Goal: Book appointment/travel/reservation

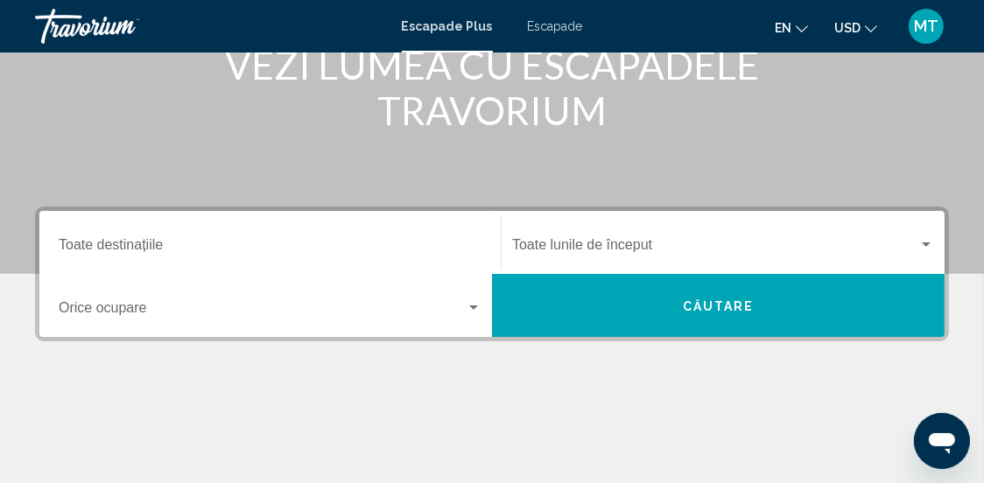
scroll to position [263, 0]
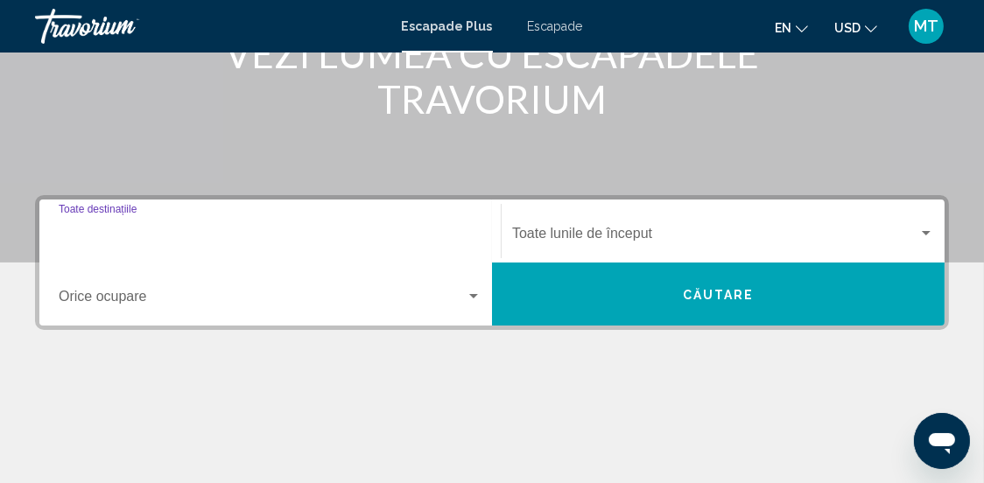
click at [283, 235] on input "Destinaţie Toate destinațiile" at bounding box center [270, 237] width 423 height 16
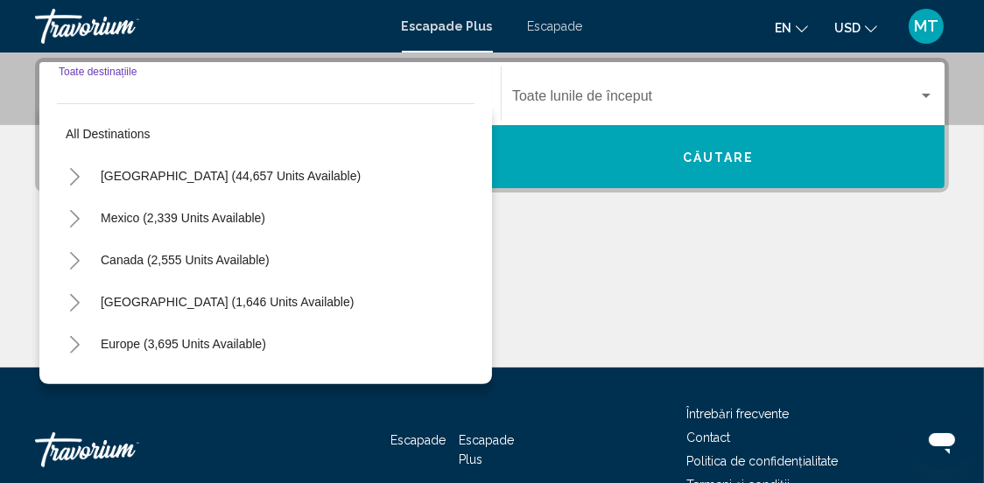
scroll to position [401, 0]
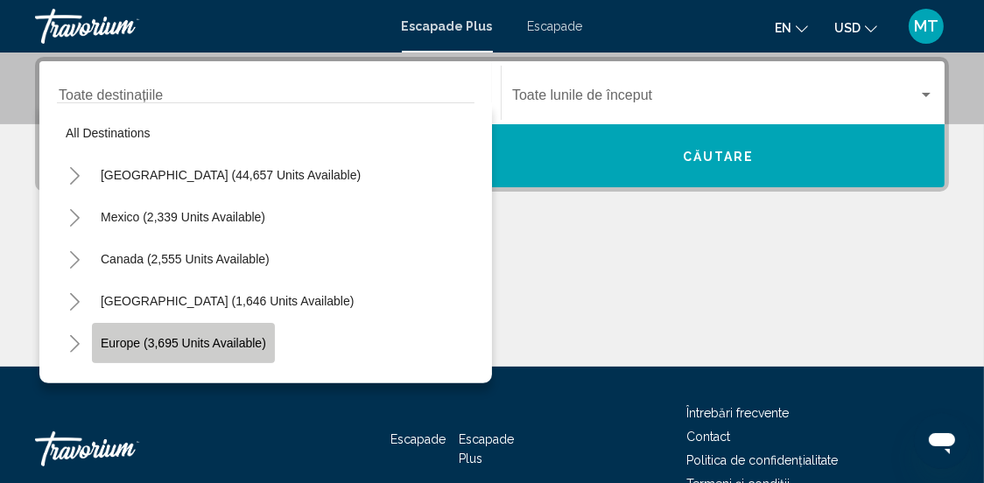
click at [184, 339] on span "Europe (3,695 units available)" at bounding box center [183, 343] width 165 height 14
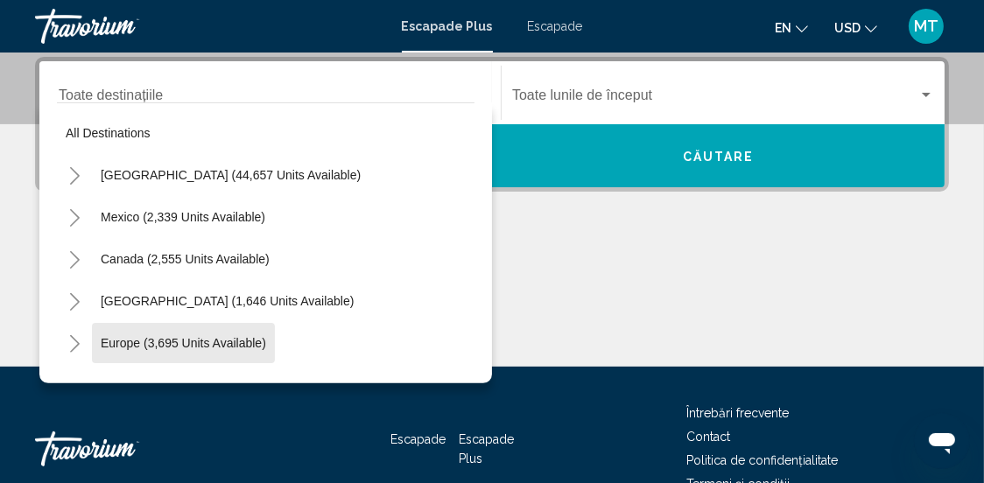
type input "**********"
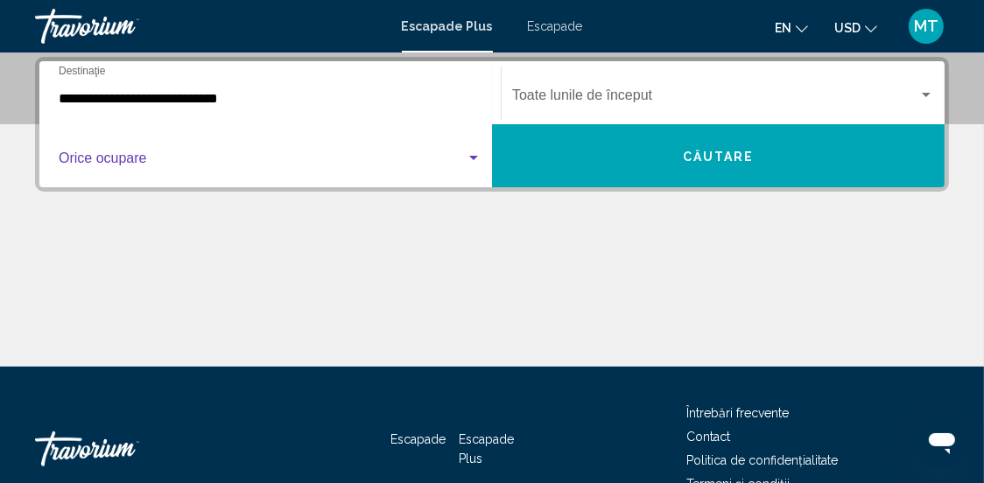
click at [473, 158] on div "Widget de căutare" at bounding box center [473, 158] width 9 height 4
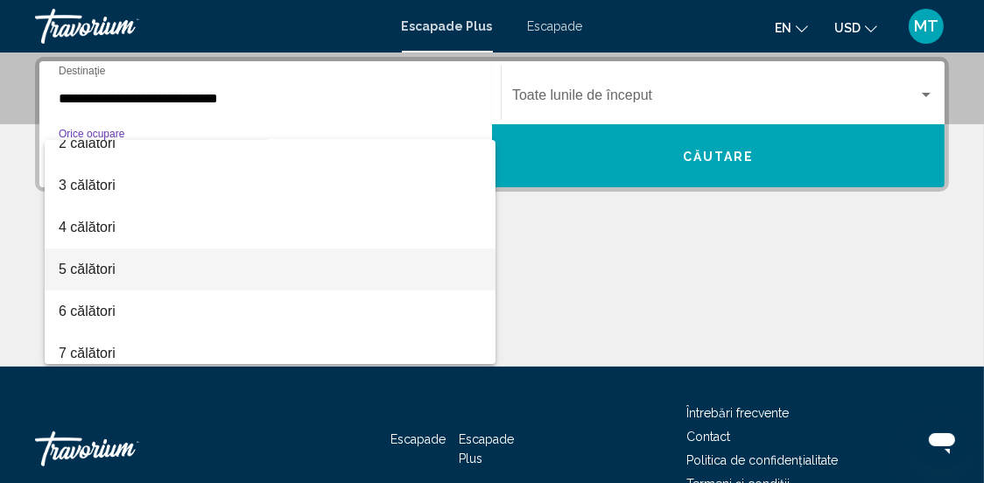
scroll to position [87, 0]
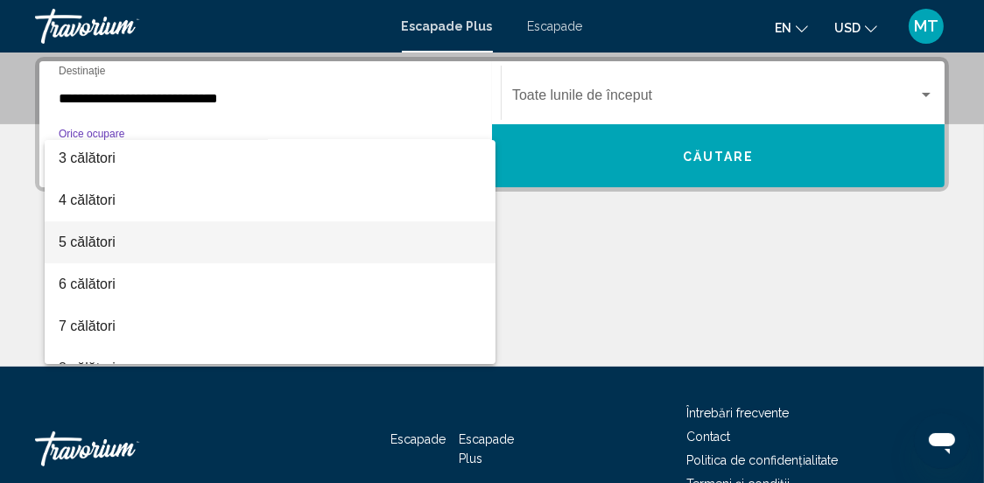
click at [243, 242] on span "5 călători" at bounding box center [270, 242] width 423 height 42
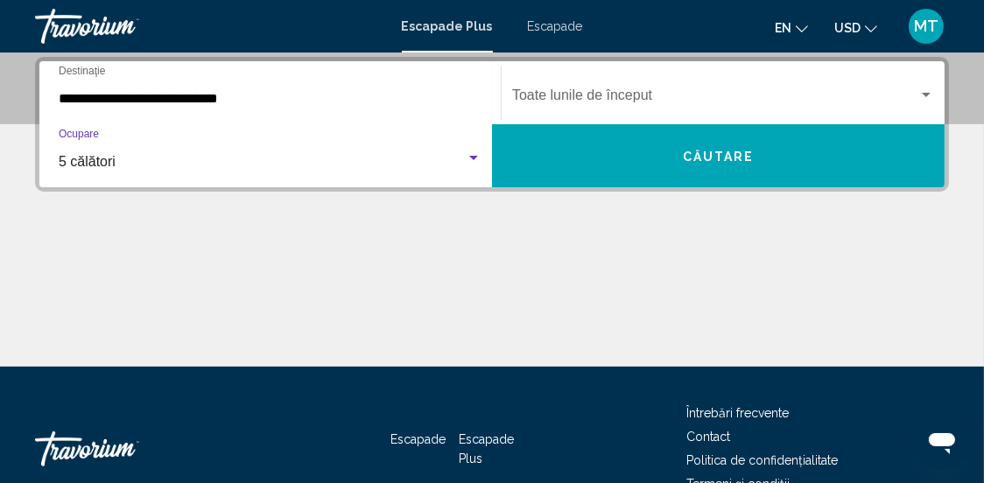
click at [927, 94] on div "Widget de căutare" at bounding box center [925, 95] width 9 height 4
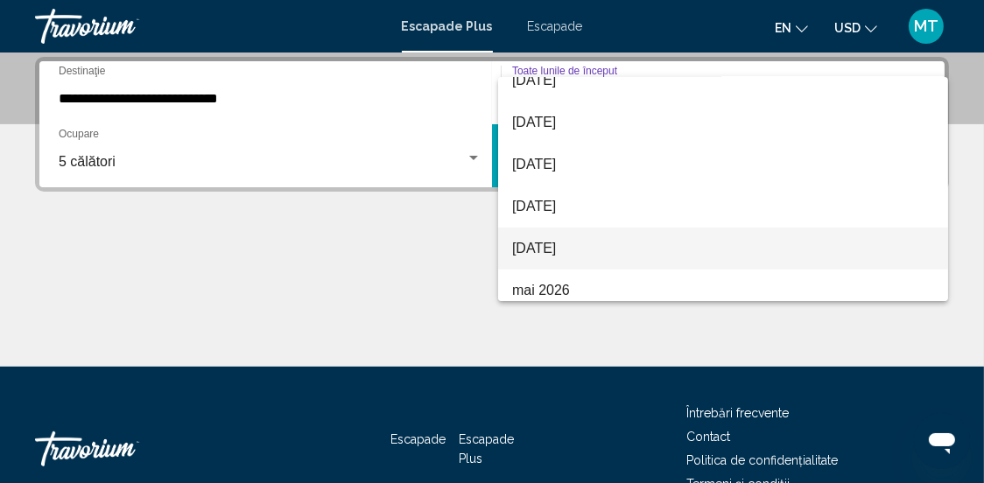
scroll to position [263, 0]
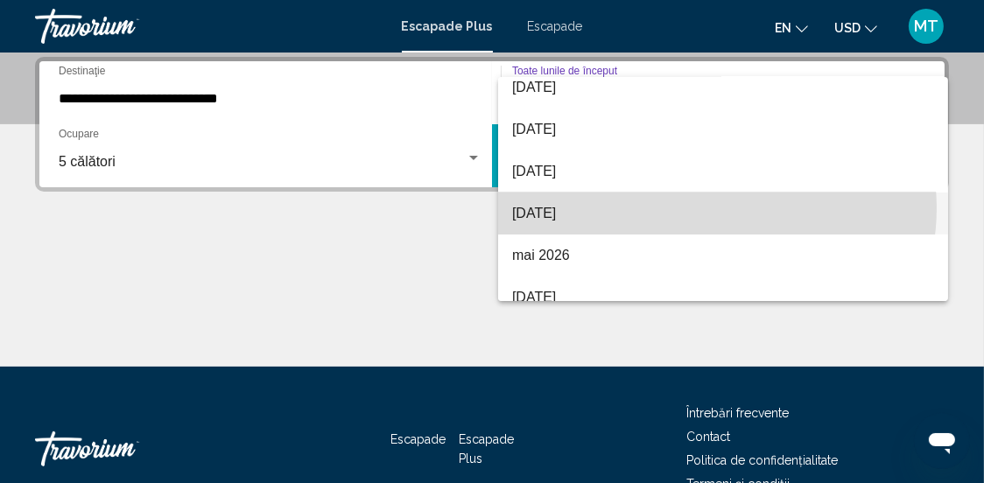
click at [711, 208] on span "aprilie 2026" at bounding box center [723, 214] width 422 height 42
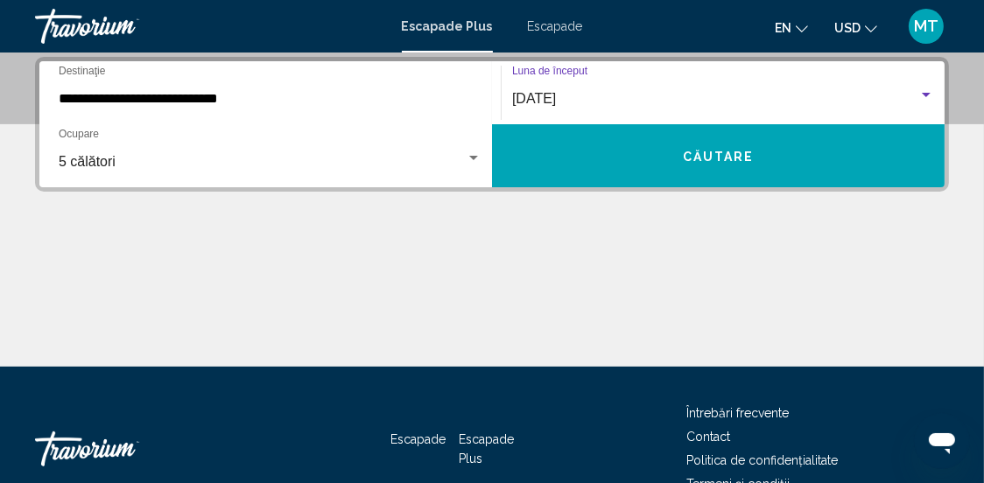
click at [720, 156] on font "Căutare" at bounding box center [719, 157] width 72 height 14
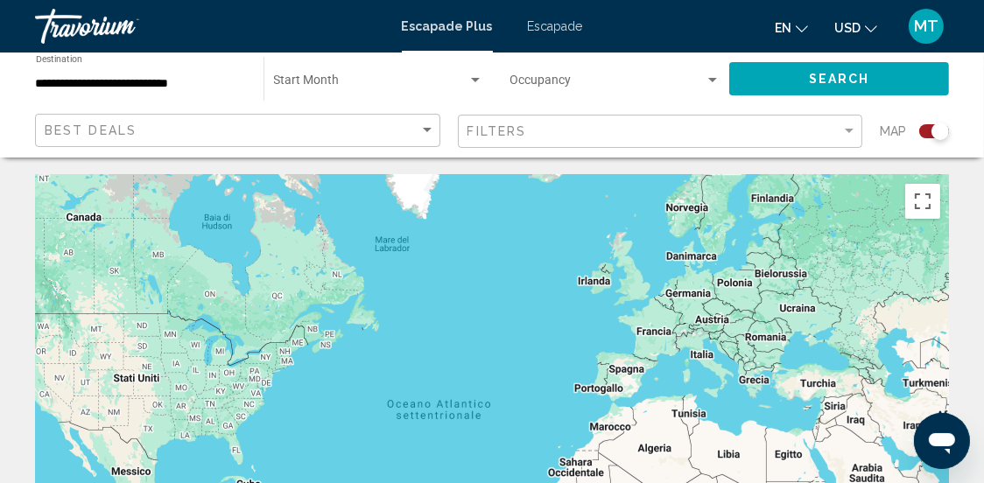
click at [701, 360] on div "Conținut principal" at bounding box center [492, 437] width 914 height 525
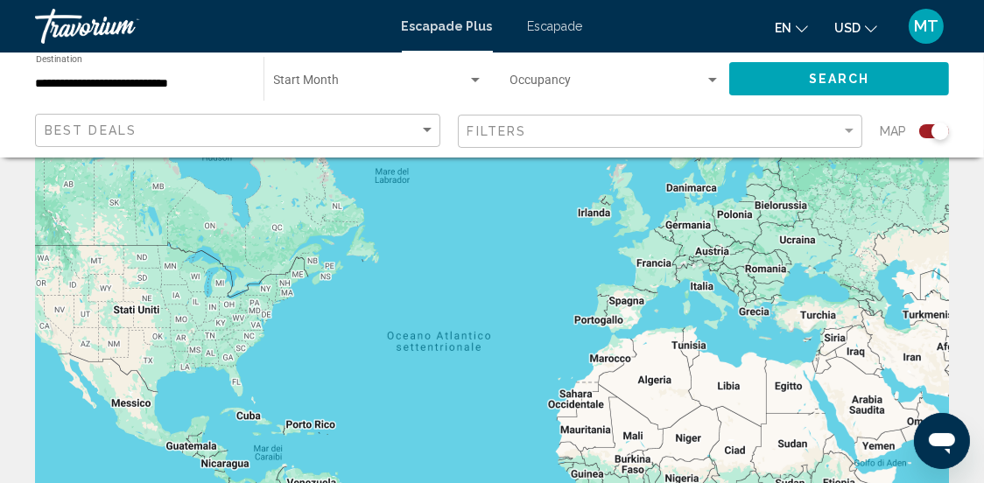
scroll to position [67, 0]
click at [704, 291] on div "Conținut principal" at bounding box center [492, 370] width 914 height 525
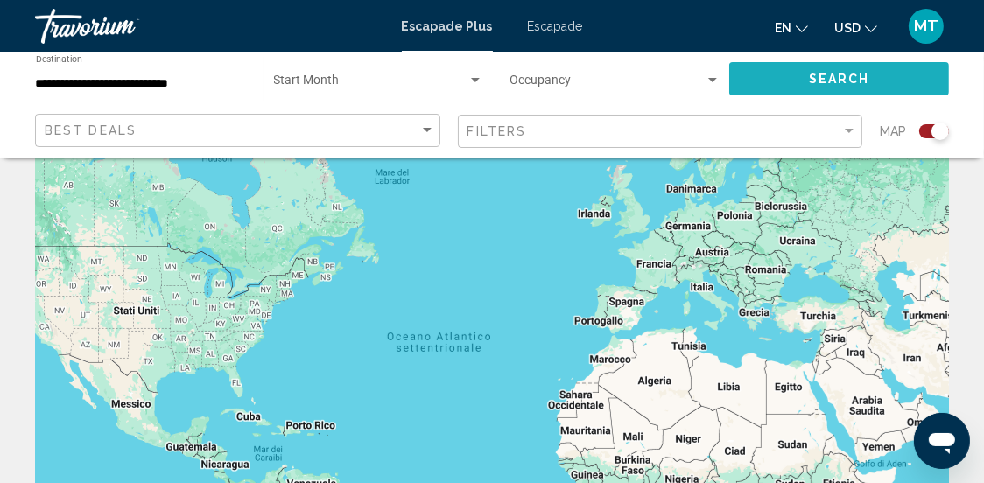
click at [805, 75] on button "Search" at bounding box center [839, 78] width 220 height 32
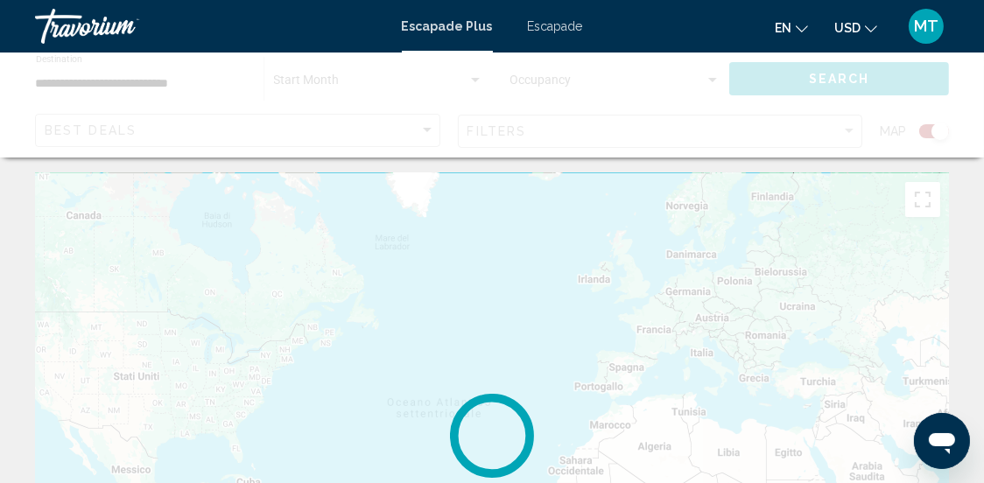
scroll to position [0, 0]
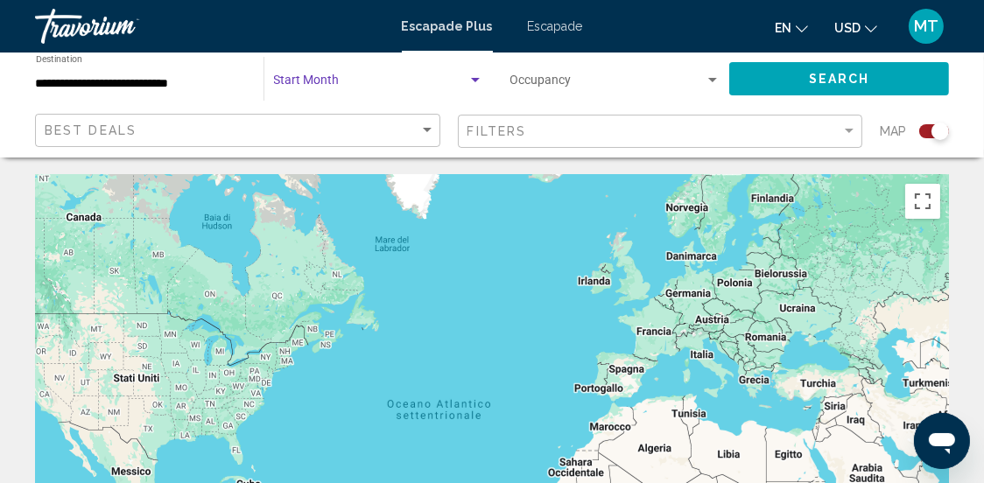
click at [474, 78] on div "Search widget" at bounding box center [475, 80] width 9 height 4
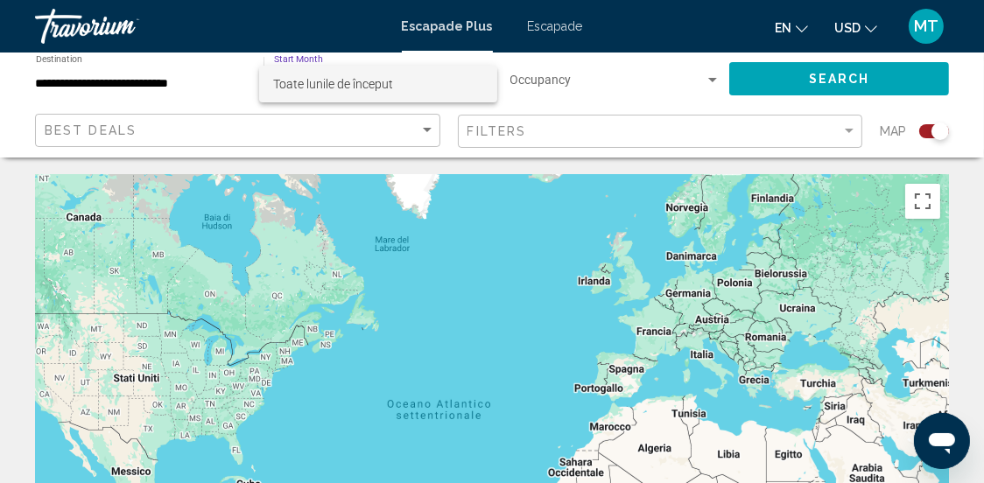
click at [709, 78] on div at bounding box center [492, 241] width 984 height 483
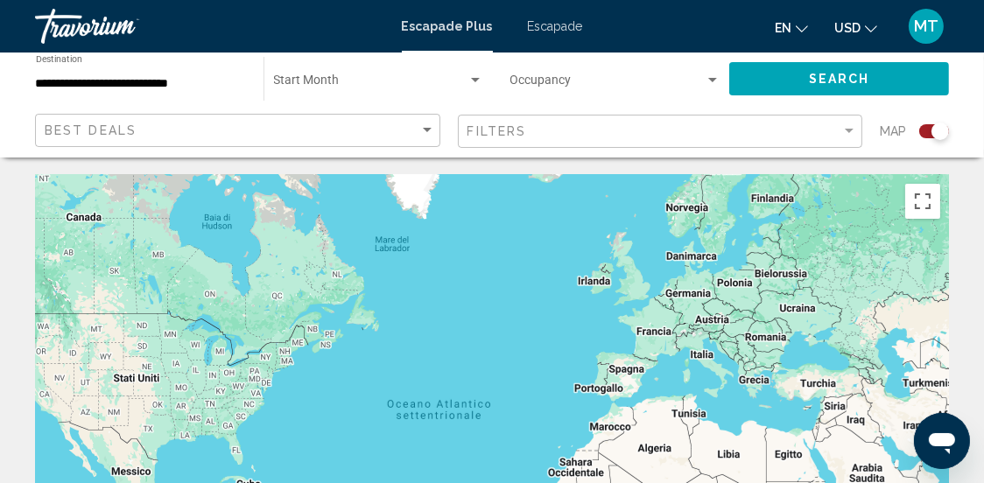
click at [550, 27] on font "Escapade" at bounding box center [555, 26] width 55 height 14
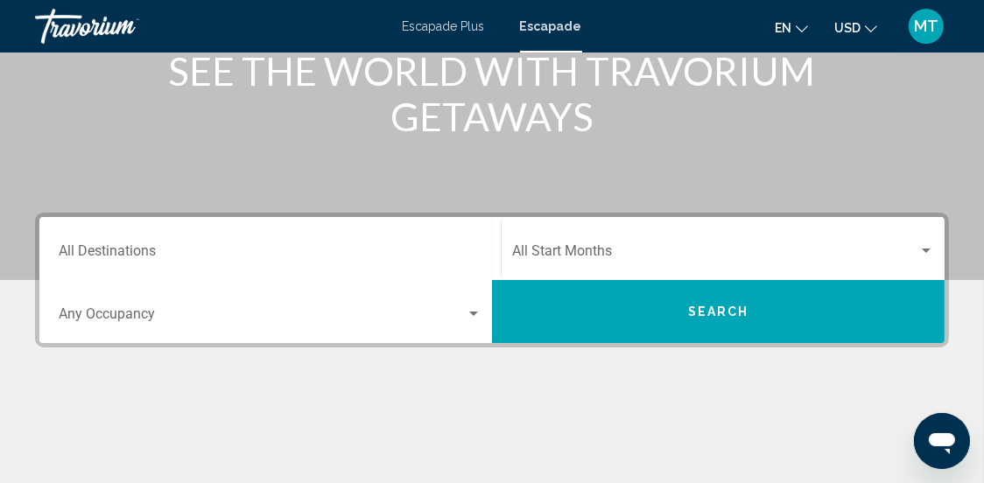
scroll to position [263, 0]
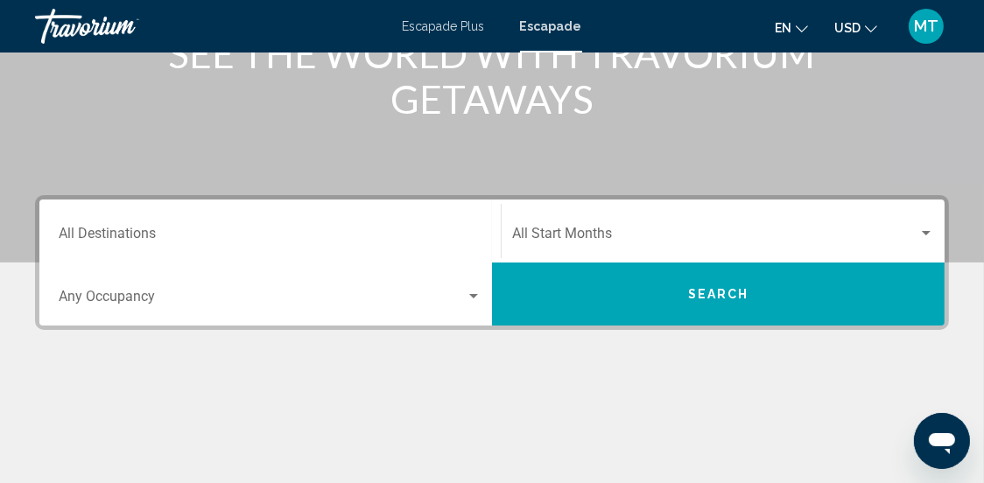
click at [338, 224] on div "Destination All Destinations" at bounding box center [270, 231] width 423 height 55
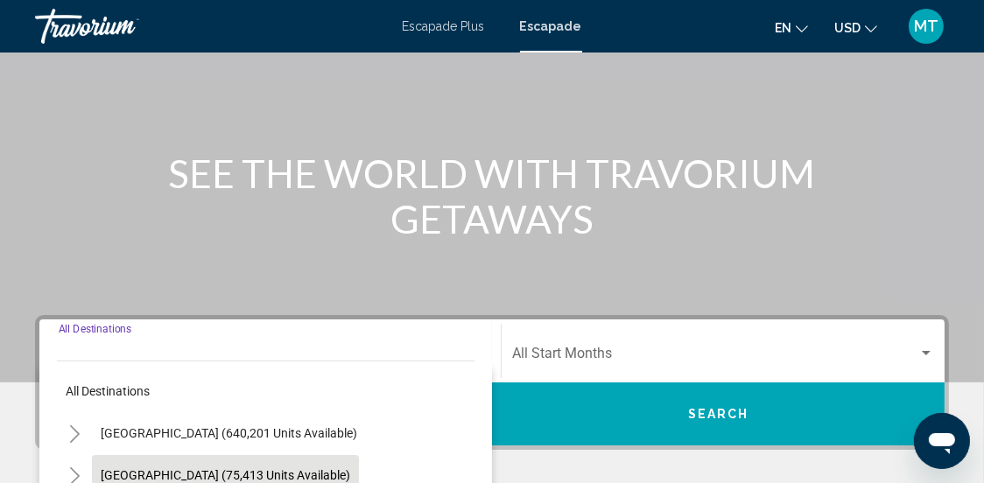
scroll to position [235, 0]
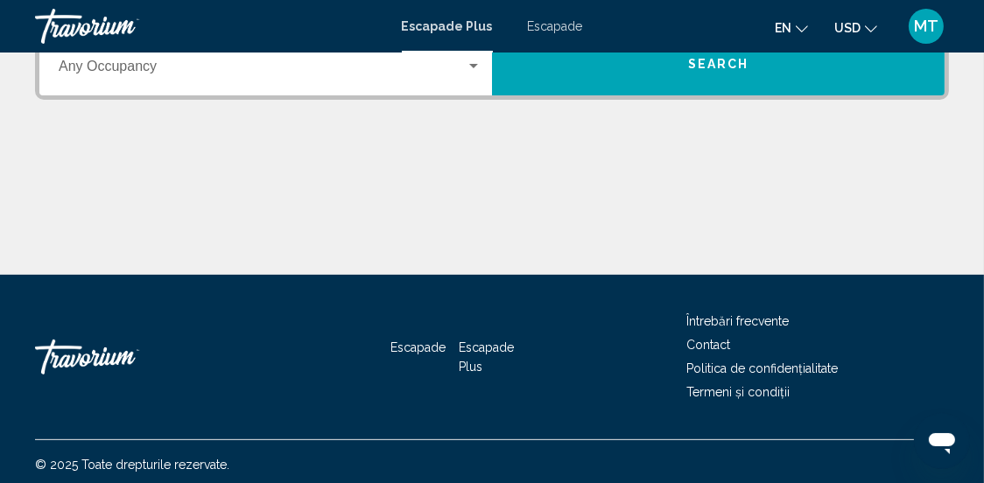
scroll to position [498, 0]
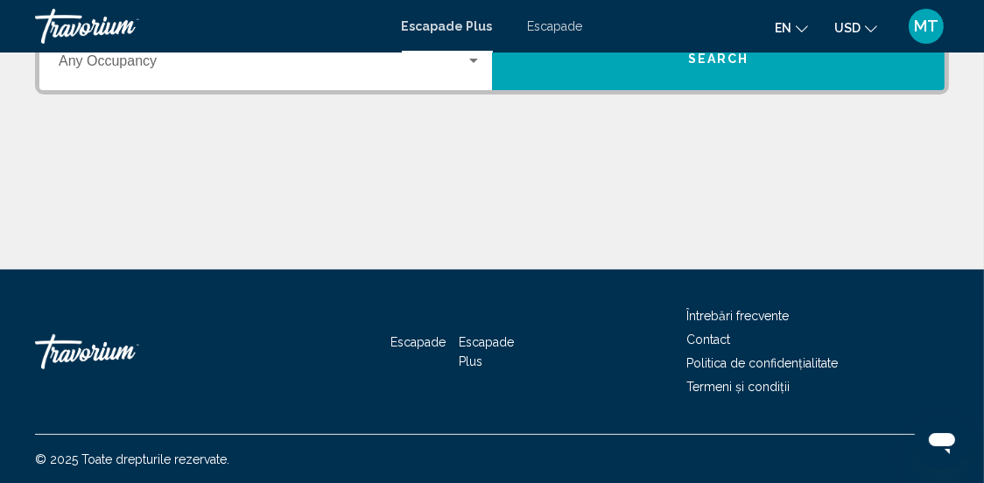
click at [774, 313] on font "Întrebări frecvente" at bounding box center [737, 316] width 102 height 14
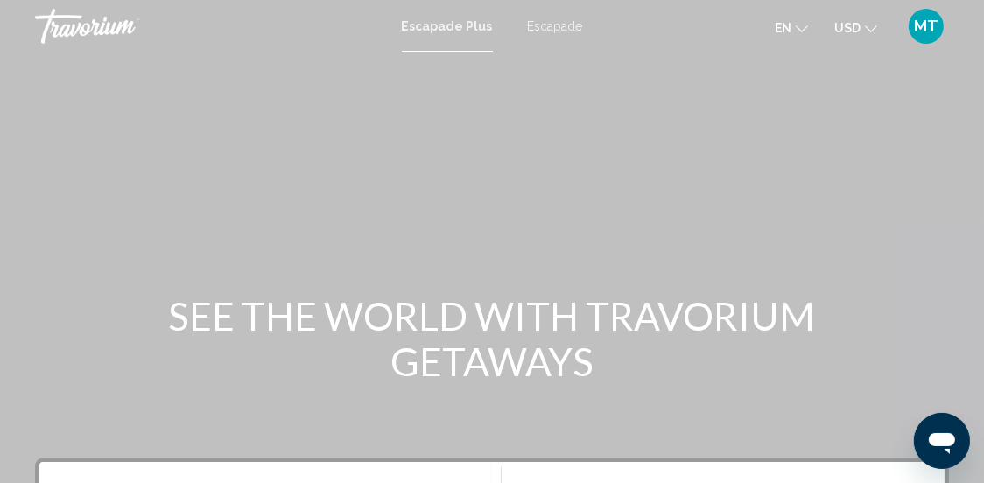
click at [564, 27] on font "Escapade" at bounding box center [555, 26] width 55 height 14
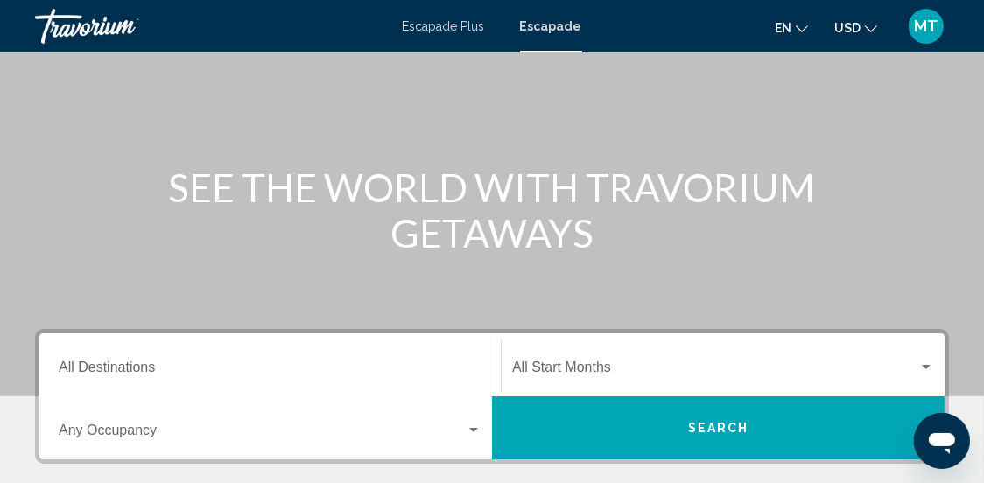
scroll to position [263, 0]
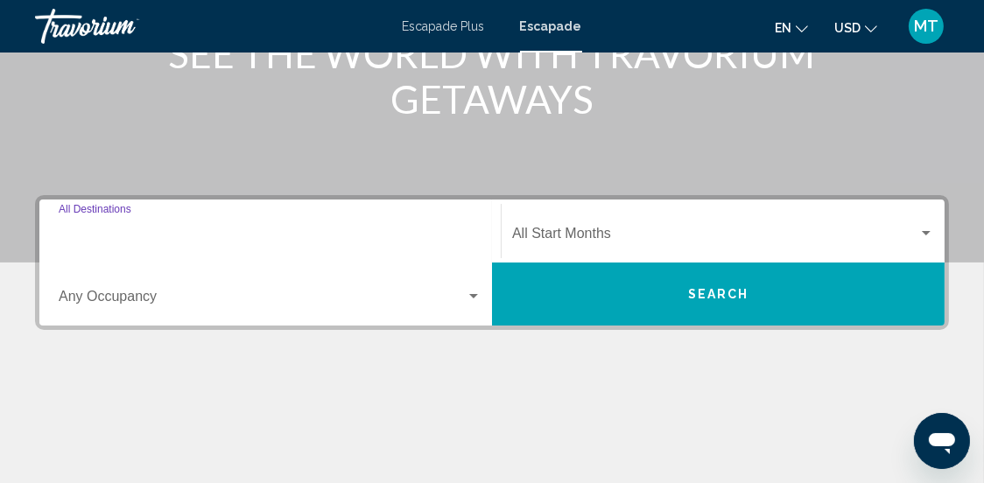
click at [405, 234] on input "Destination All Destinations" at bounding box center [270, 237] width 423 height 16
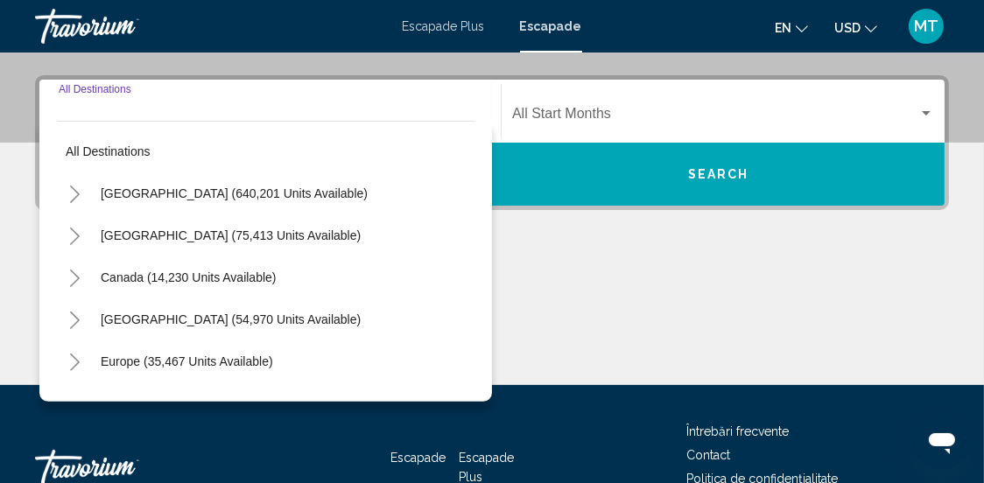
scroll to position [401, 0]
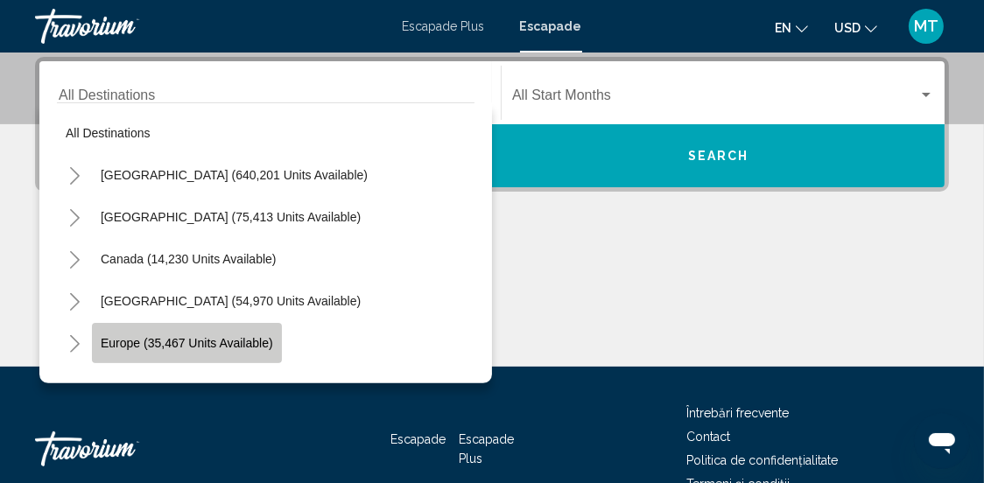
click at [193, 343] on span "Europe (35,467 units available)" at bounding box center [187, 343] width 172 height 14
type input "**********"
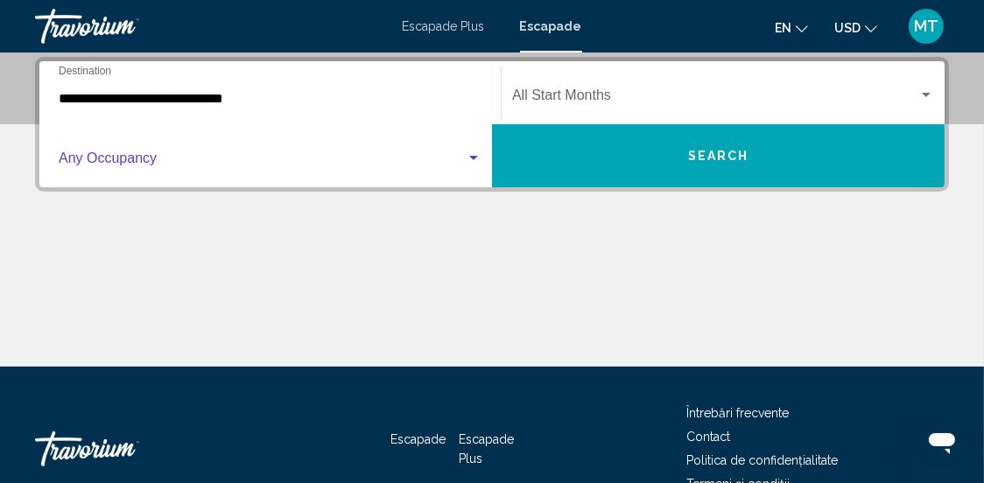
click at [469, 158] on div "Search widget" at bounding box center [473, 158] width 9 height 4
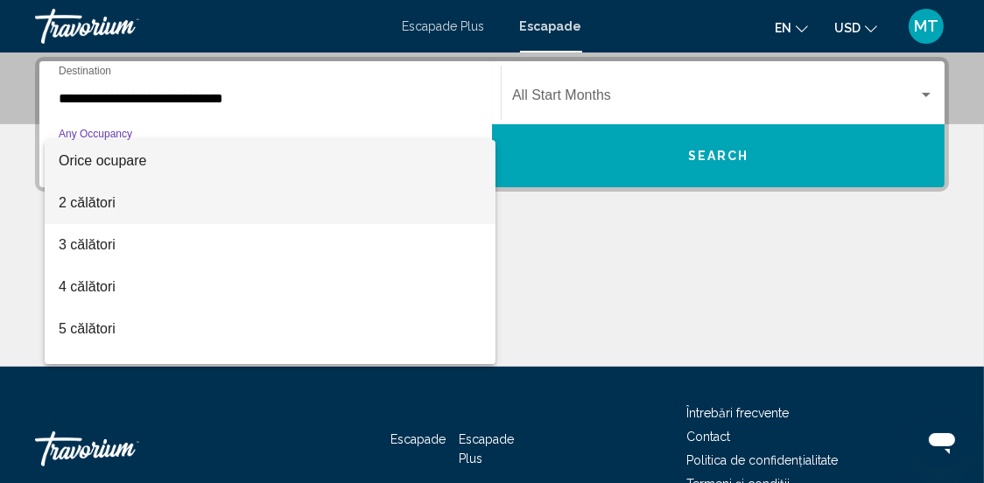
click at [236, 201] on span "2 călători" at bounding box center [270, 203] width 423 height 42
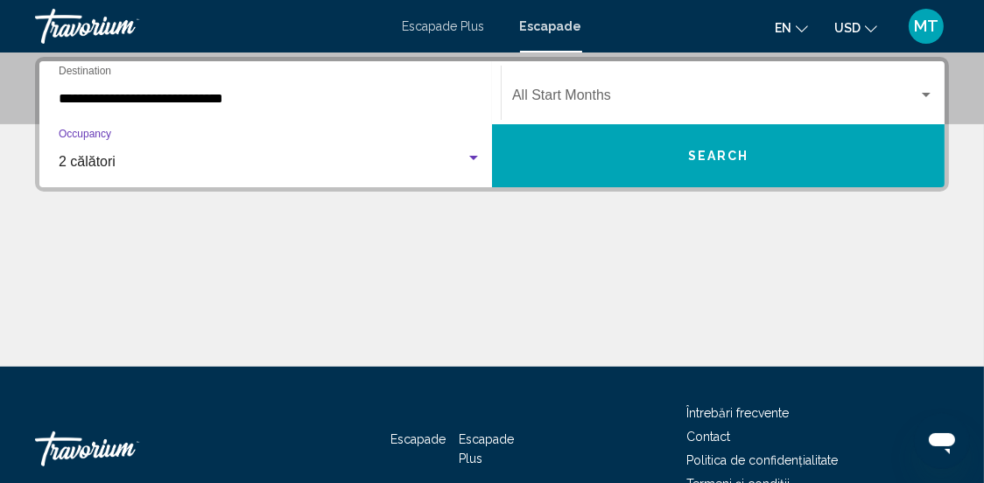
click at [555, 99] on span "Search widget" at bounding box center [715, 99] width 406 height 16
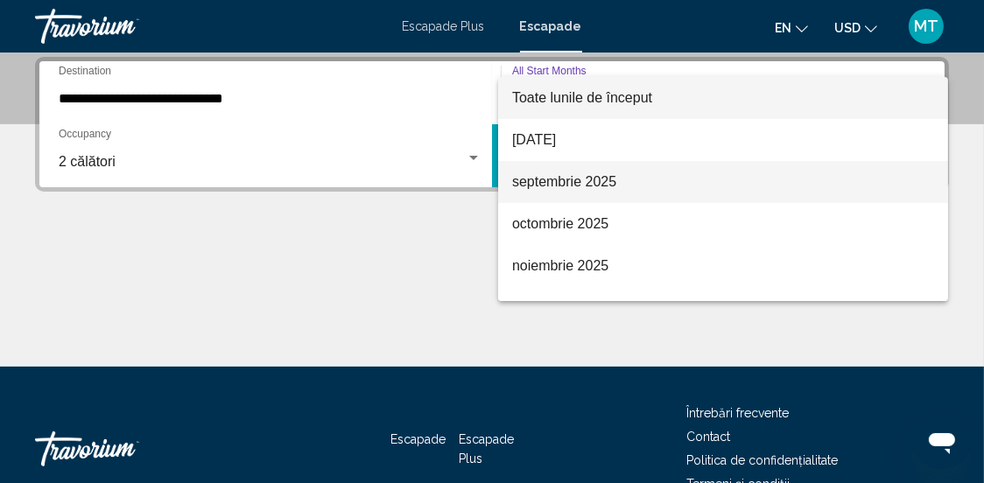
click at [594, 185] on font "septembrie 2025" at bounding box center [564, 181] width 104 height 15
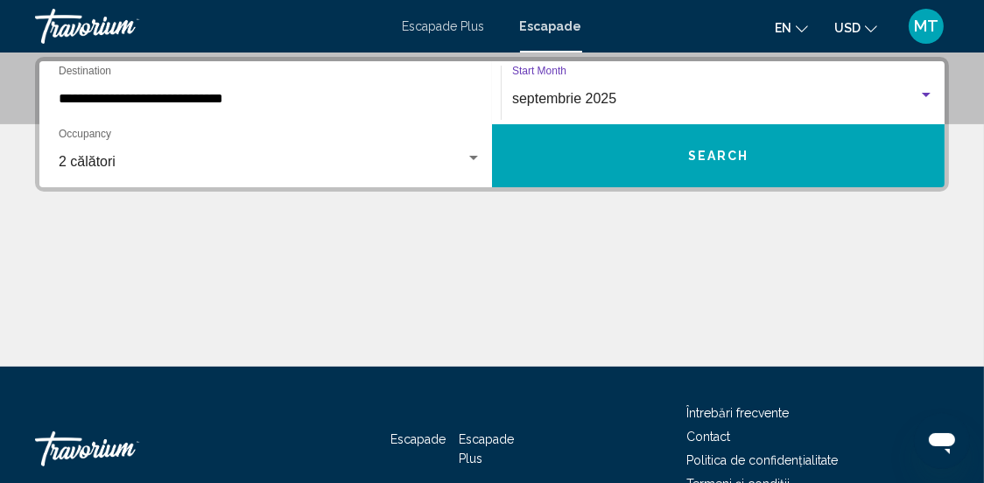
click at [683, 165] on button "Search" at bounding box center [718, 155] width 452 height 63
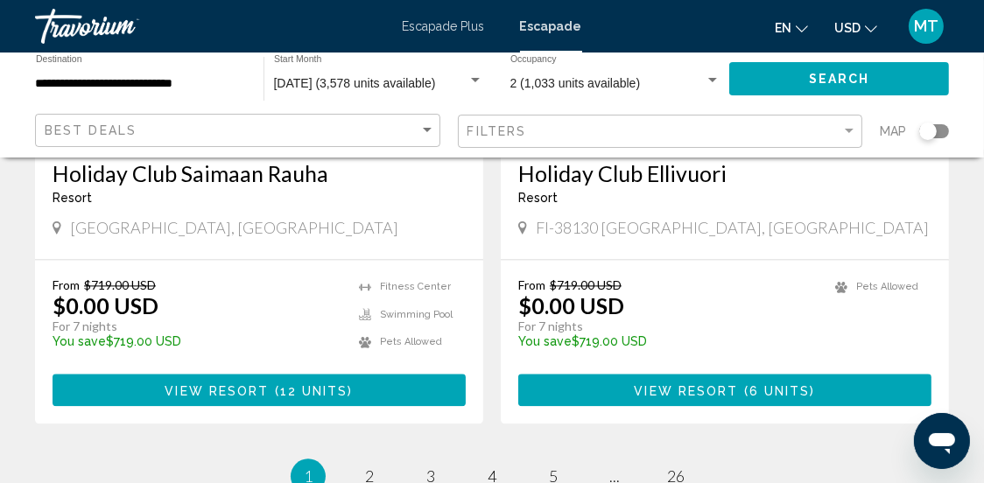
scroll to position [3523, 0]
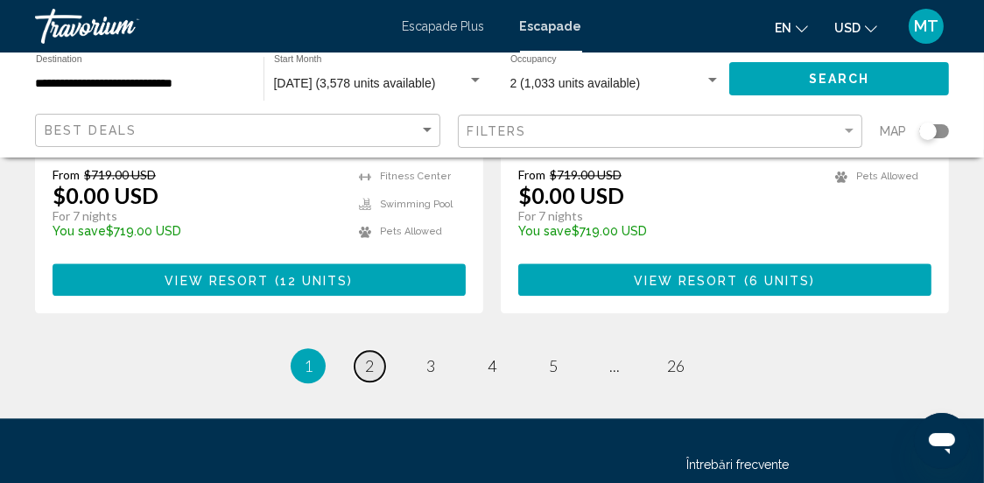
click at [369, 356] on span "2" at bounding box center [369, 365] width 9 height 19
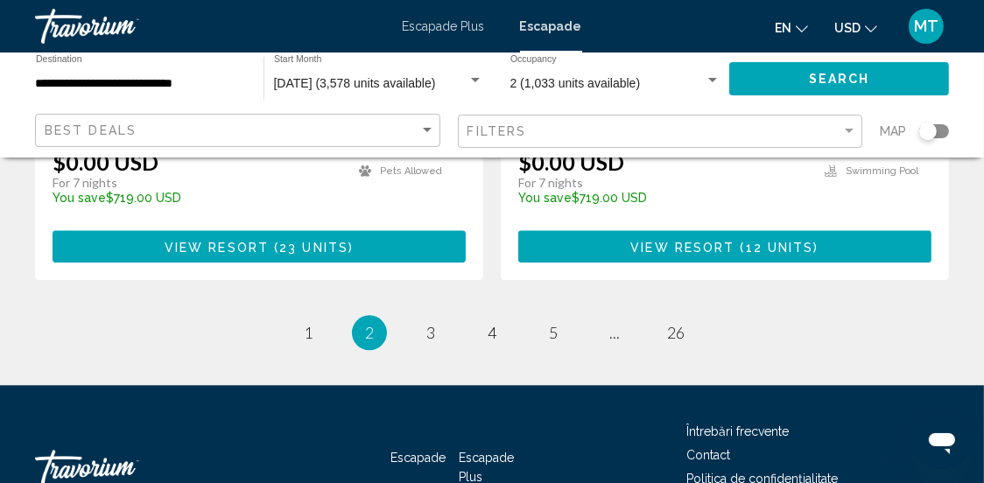
scroll to position [3588, 0]
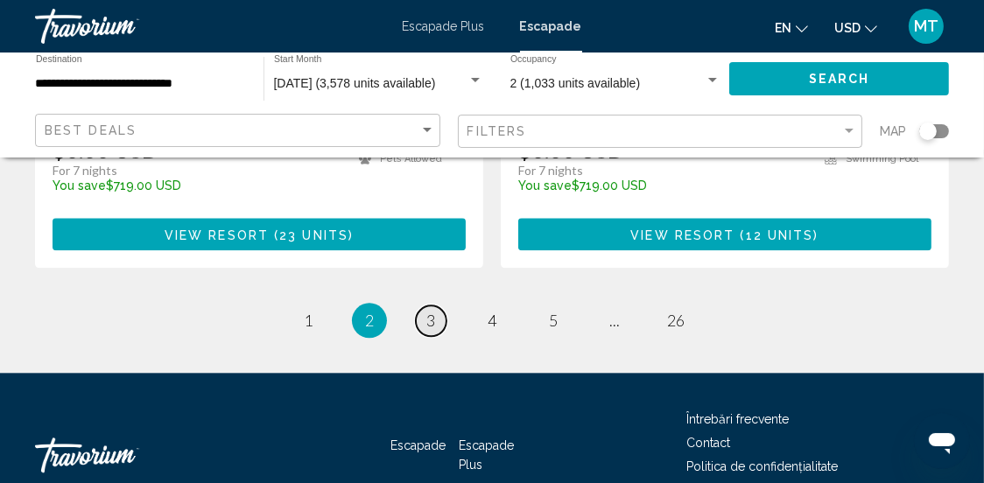
click at [431, 311] on span "3" at bounding box center [430, 320] width 9 height 19
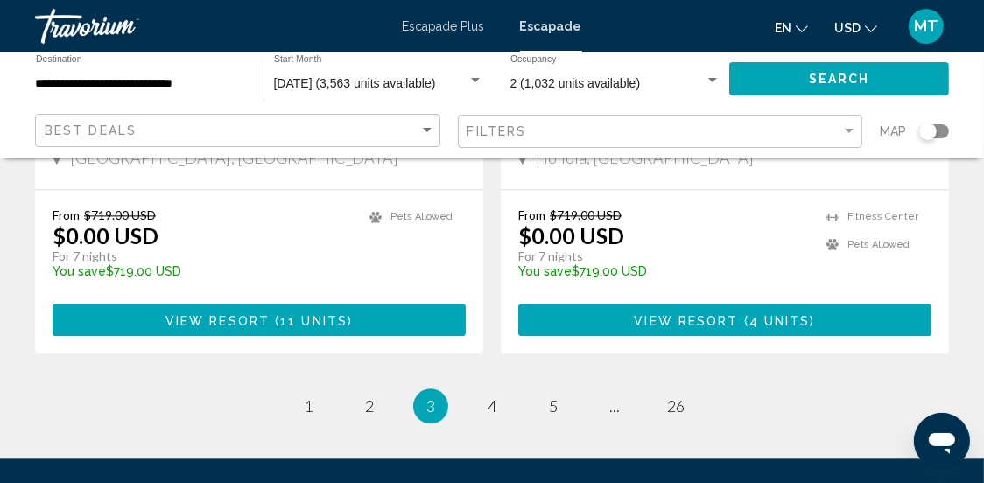
scroll to position [3499, 0]
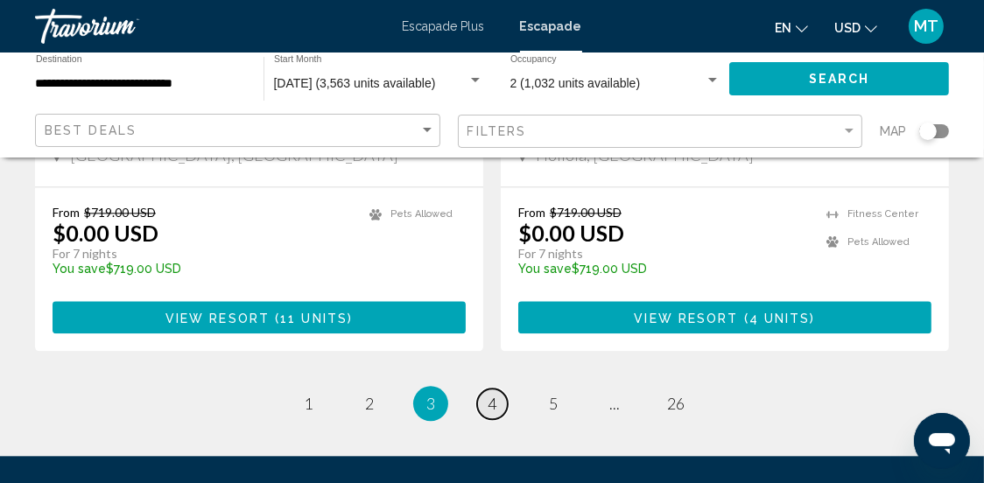
click at [494, 394] on span "4" at bounding box center [491, 403] width 9 height 19
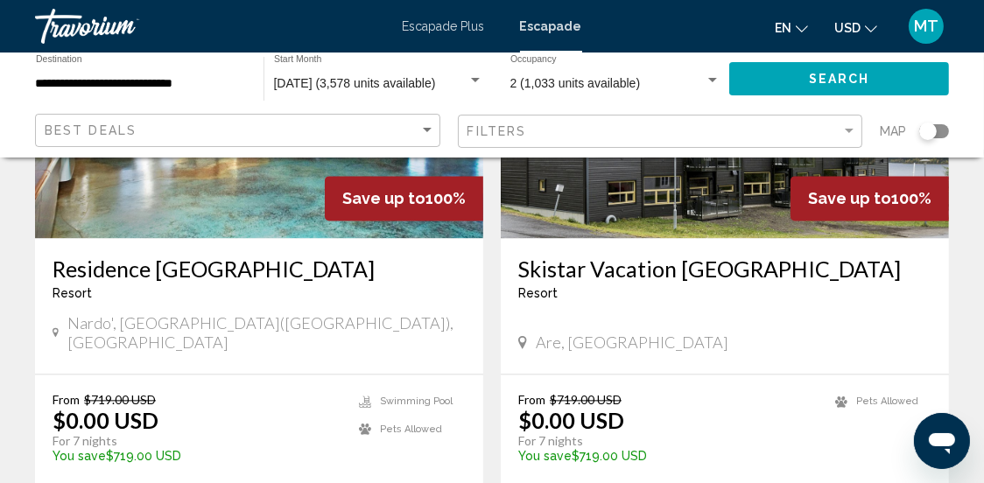
scroll to position [3324, 0]
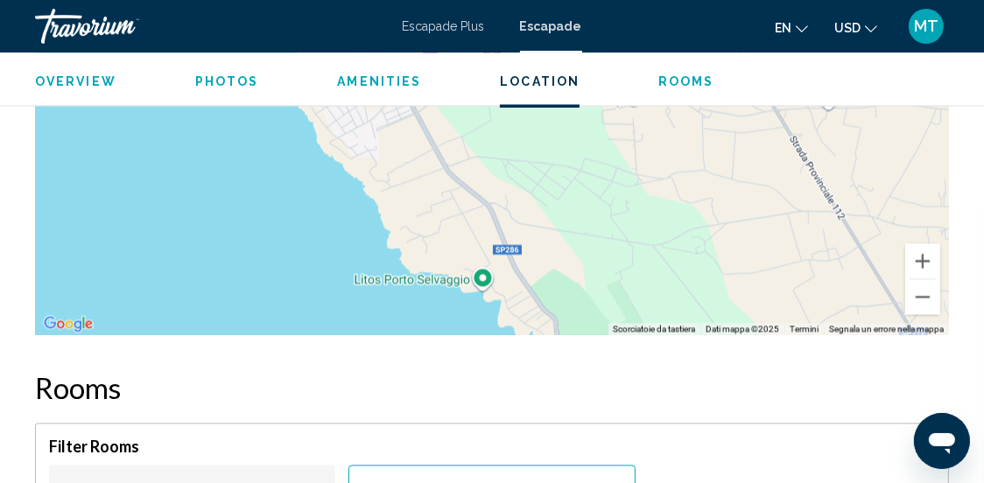
scroll to position [3128, 0]
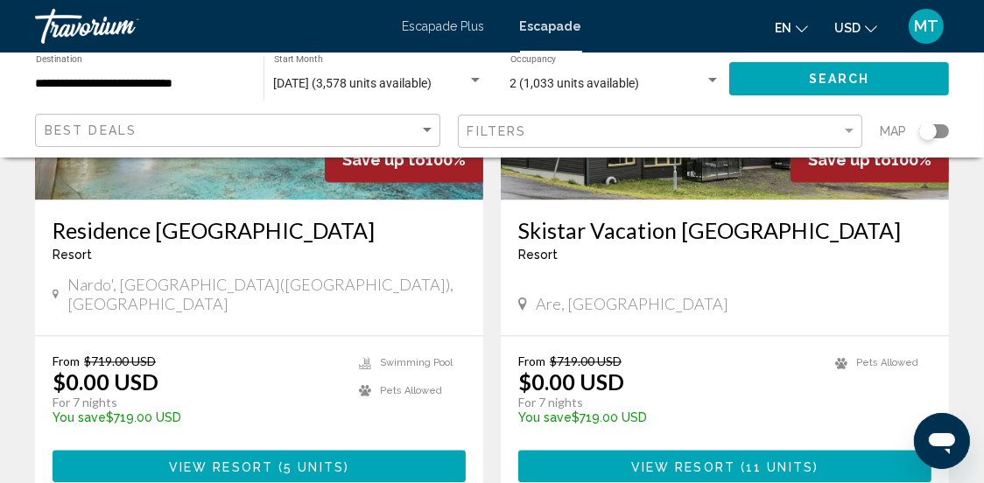
scroll to position [3499, 0]
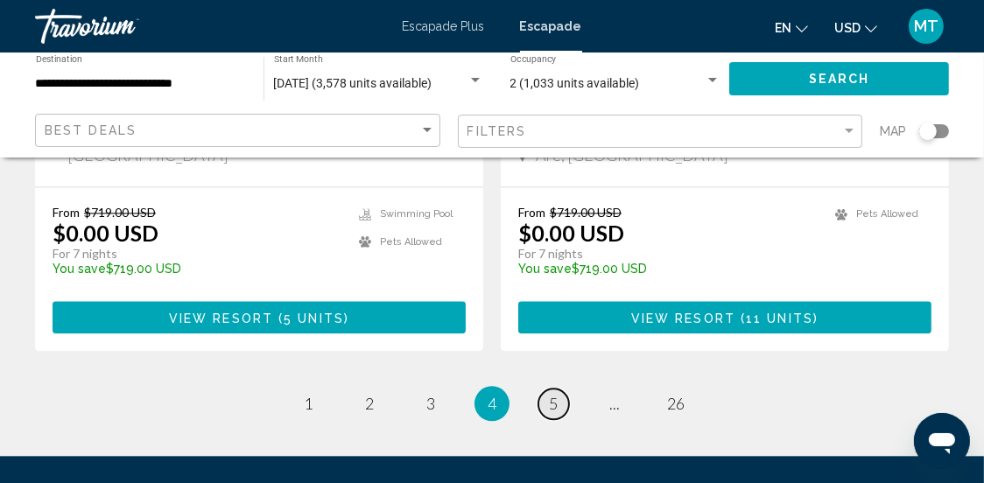
click at [550, 394] on span "5" at bounding box center [553, 403] width 9 height 19
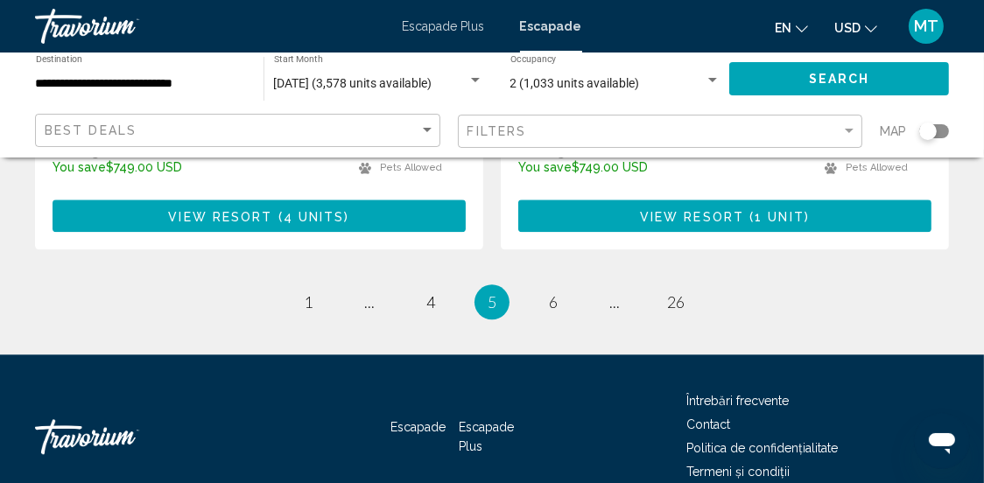
scroll to position [3588, 0]
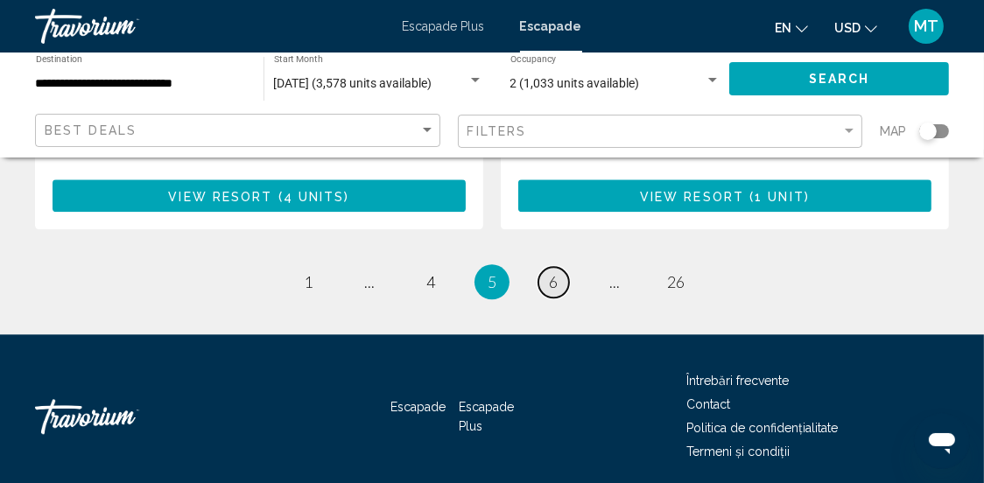
click at [553, 272] on span "6" at bounding box center [553, 281] width 9 height 19
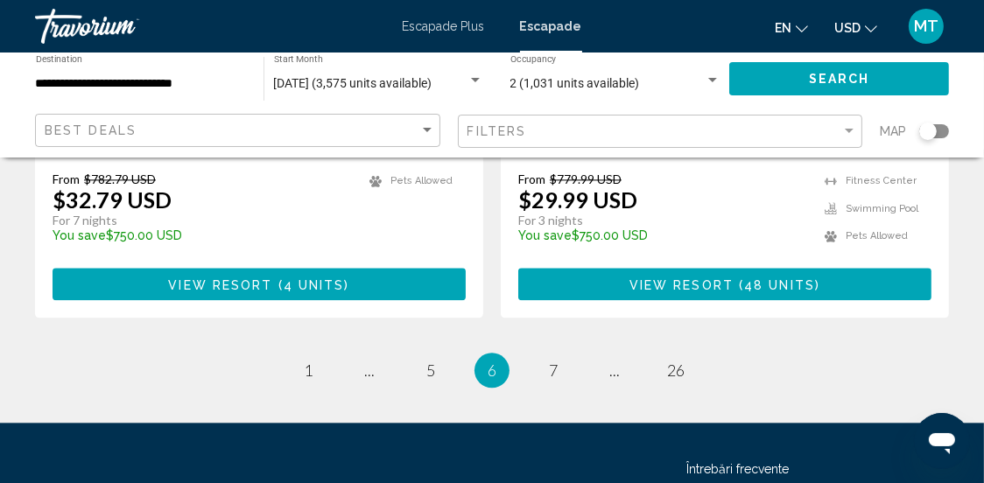
scroll to position [3588, 0]
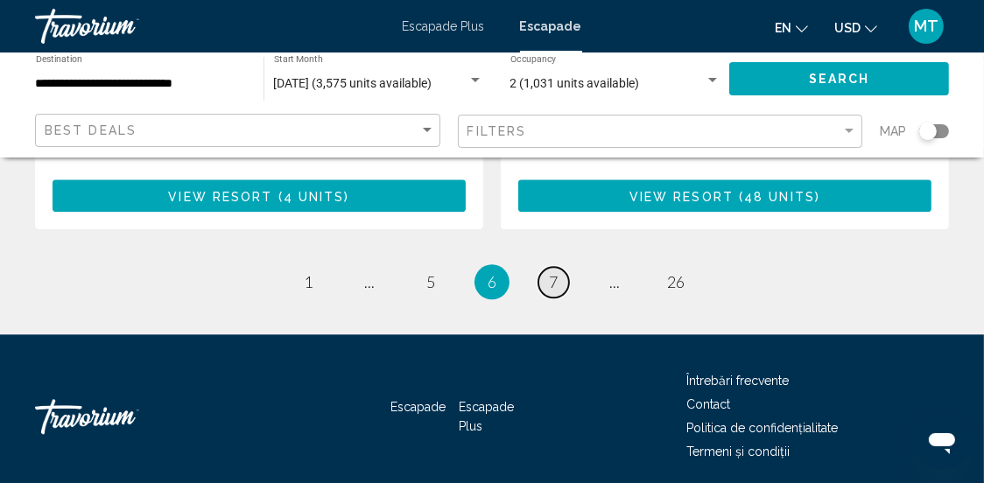
click at [553, 272] on span "7" at bounding box center [553, 281] width 9 height 19
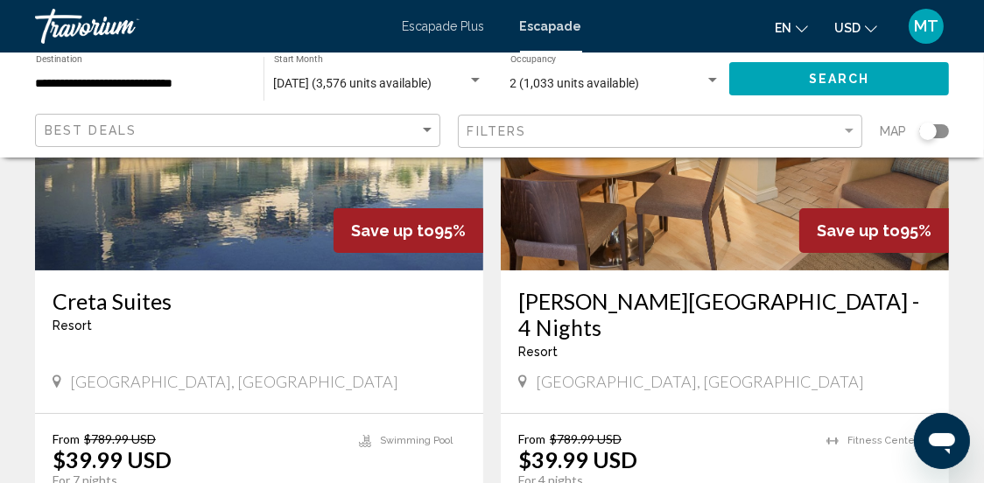
scroll to position [349, 0]
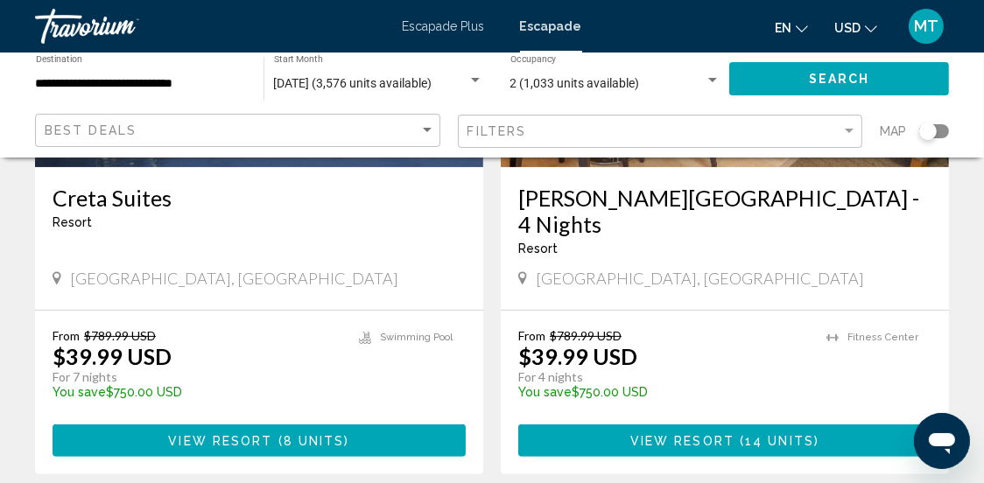
click at [275, 434] on span "Conținut principal" at bounding box center [275, 441] width 5 height 14
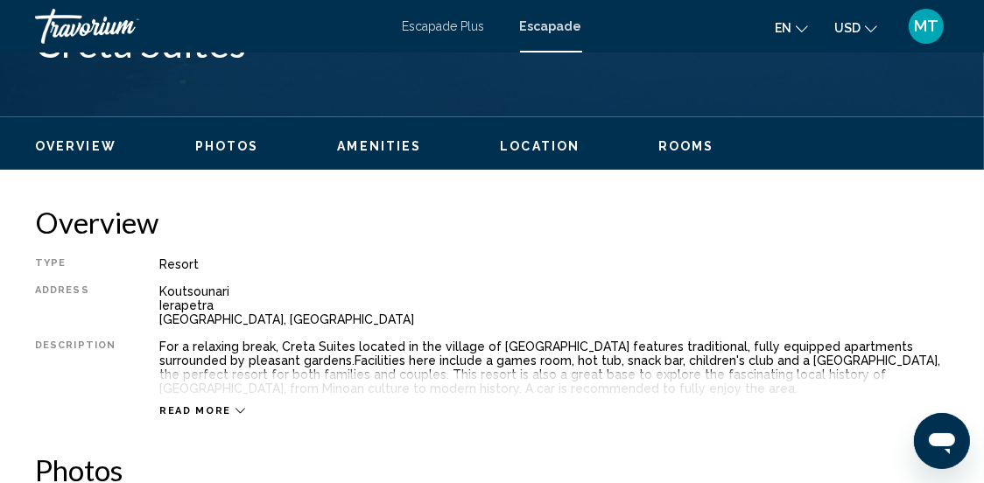
scroll to position [838, 0]
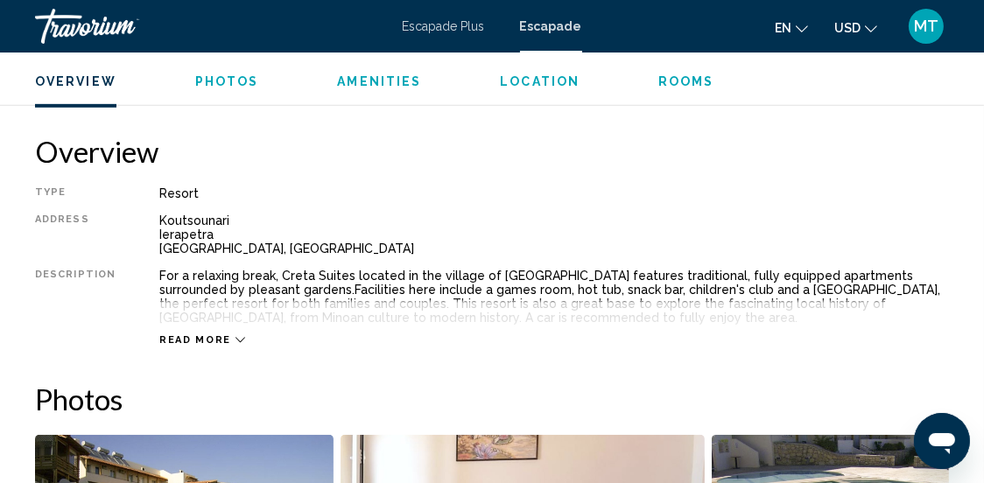
click at [235, 339] on icon "Conținut principal" at bounding box center [240, 340] width 10 height 5
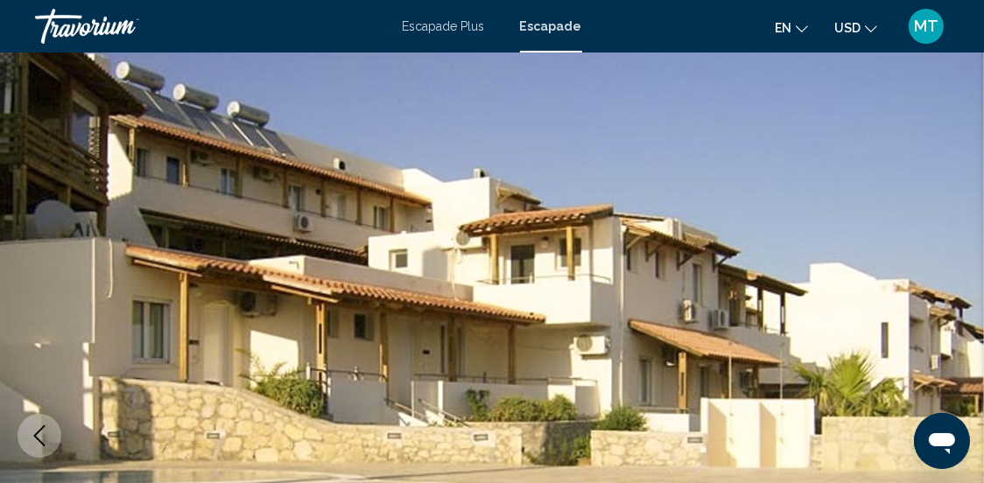
scroll to position [0, 0]
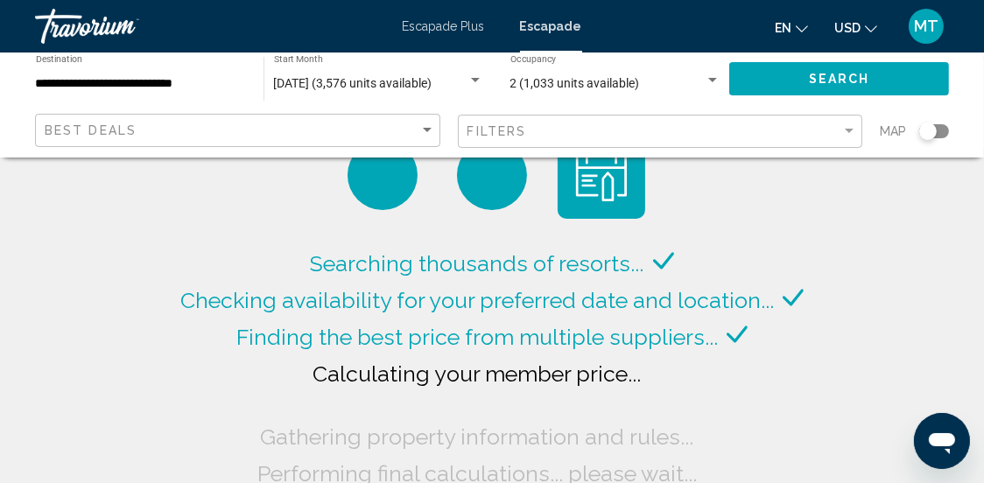
click at [473, 79] on div "Search widget" at bounding box center [475, 80] width 9 height 4
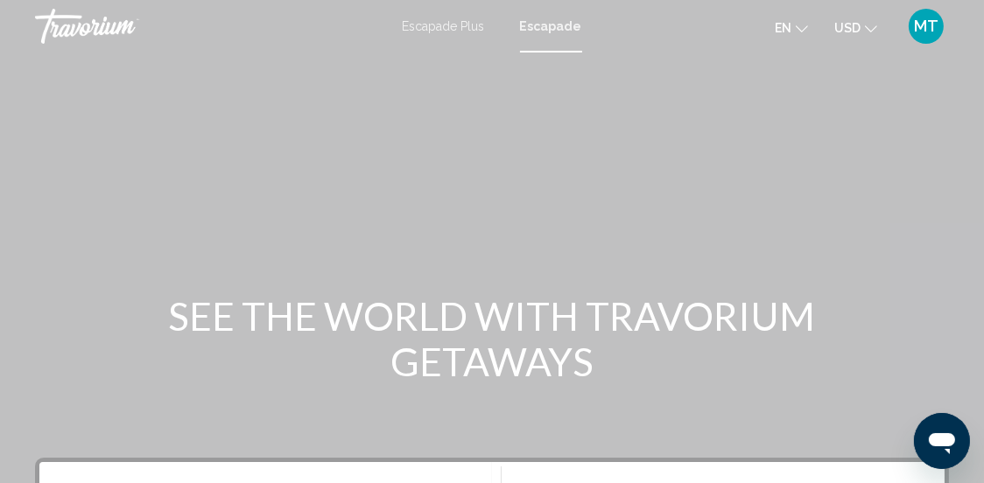
click at [547, 26] on font "Escapade" at bounding box center [551, 26] width 62 height 14
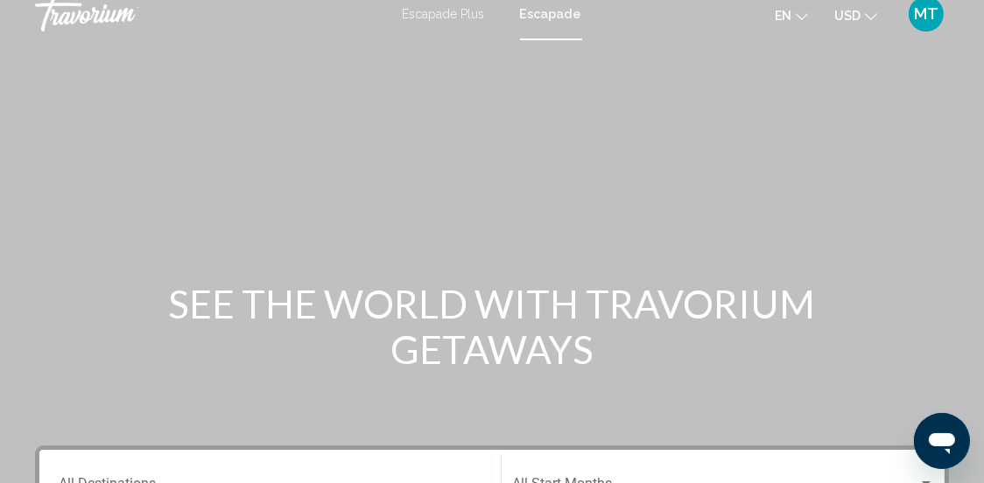
scroll to position [263, 0]
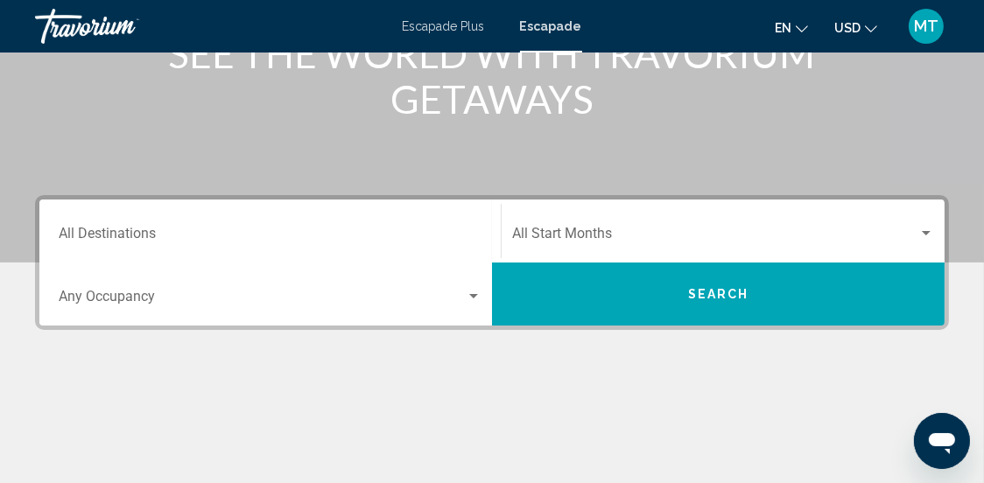
click at [356, 231] on input "Destination All Destinations" at bounding box center [270, 237] width 423 height 16
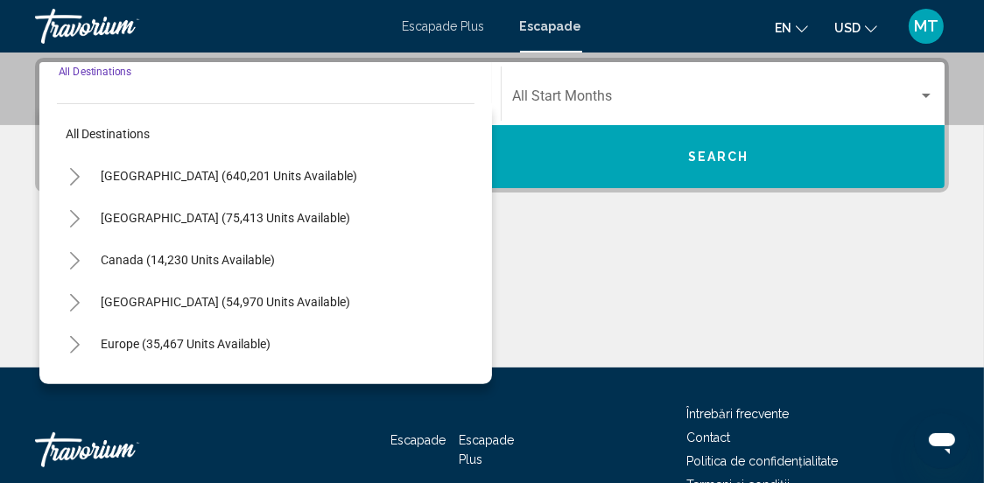
scroll to position [401, 0]
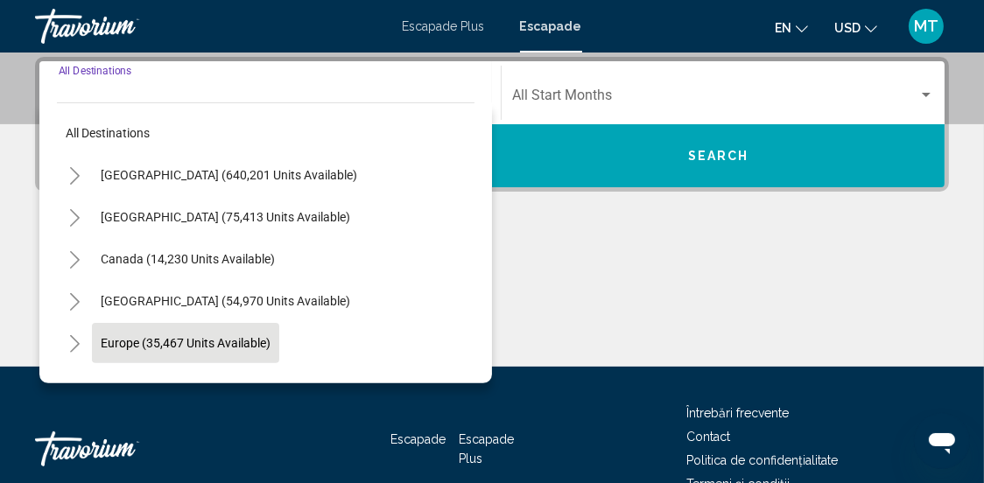
click at [213, 338] on span "Europe (35,467 units available)" at bounding box center [186, 343] width 170 height 14
type input "**********"
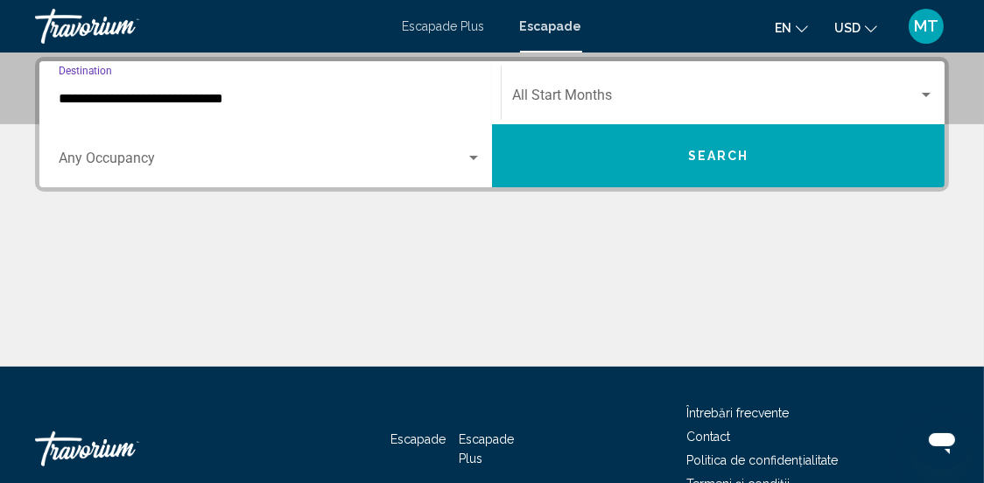
click at [474, 156] on div "Search widget" at bounding box center [473, 158] width 9 height 4
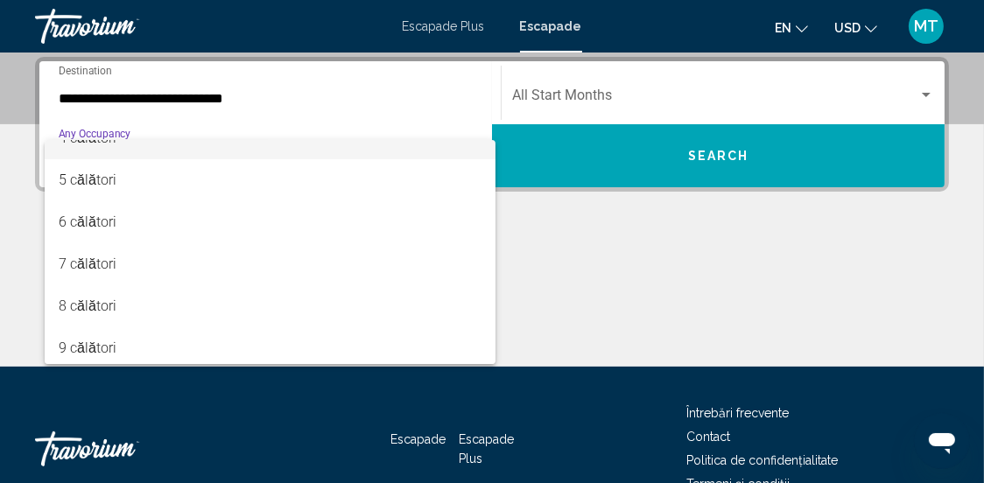
scroll to position [174, 0]
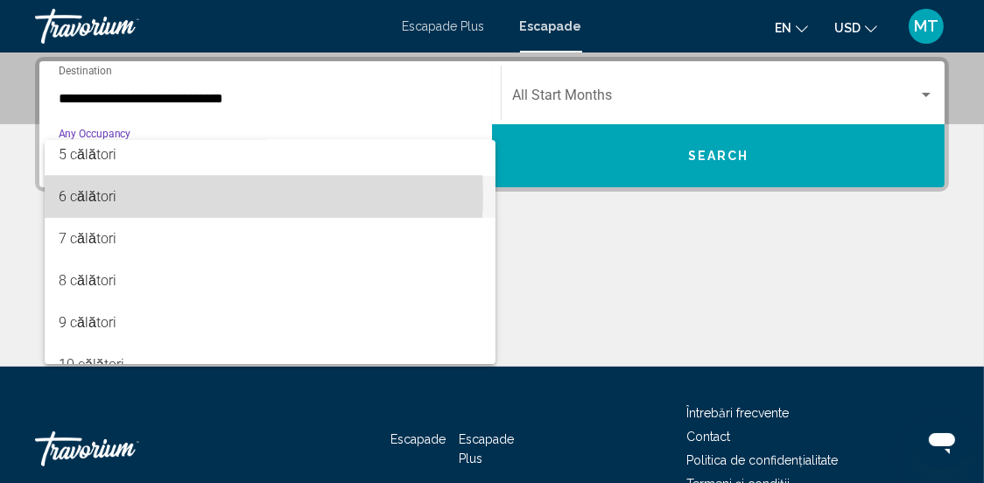
click at [170, 194] on span "6 călători" at bounding box center [270, 197] width 423 height 42
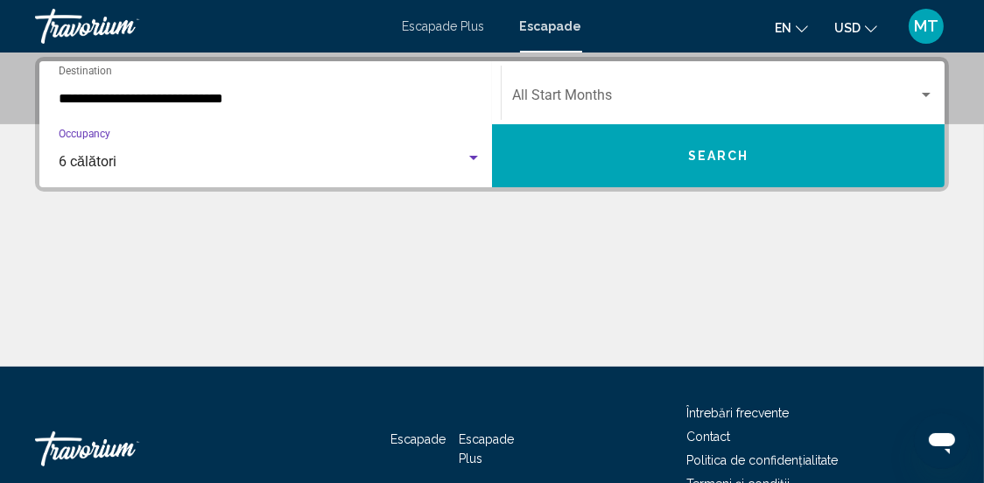
click at [927, 90] on div "Search widget" at bounding box center [926, 95] width 16 height 14
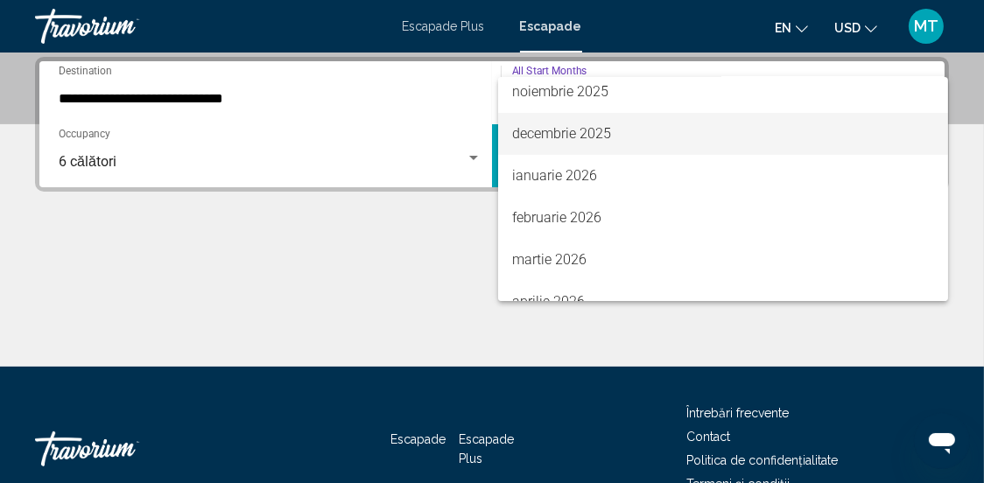
click at [633, 137] on span "decembrie 2025" at bounding box center [723, 134] width 422 height 42
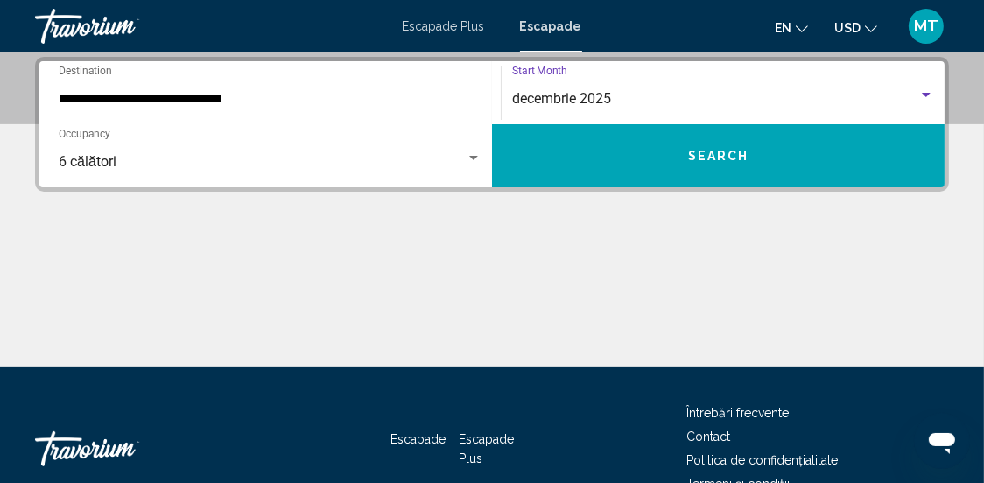
click at [739, 160] on span "Search" at bounding box center [718, 157] width 61 height 14
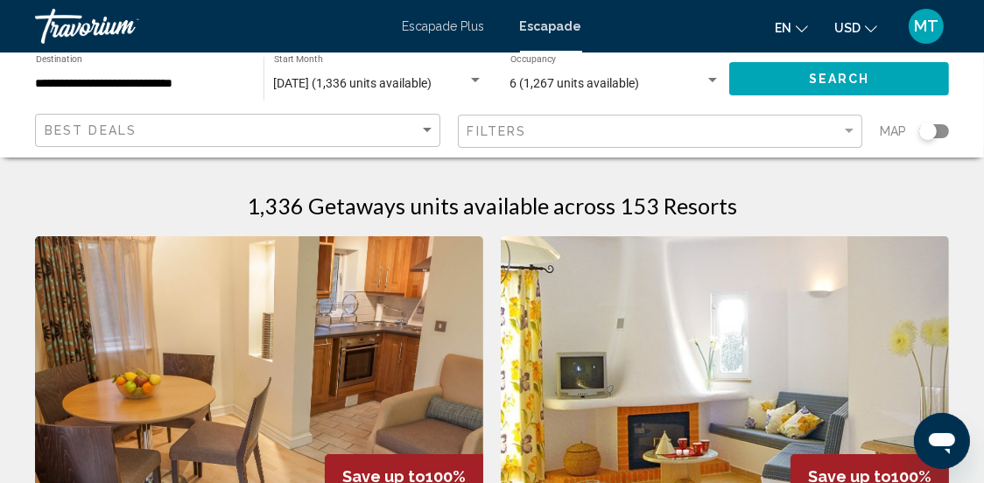
click at [210, 205] on div "1,336 Getaways units available across 153 Resorts" at bounding box center [492, 206] width 914 height 26
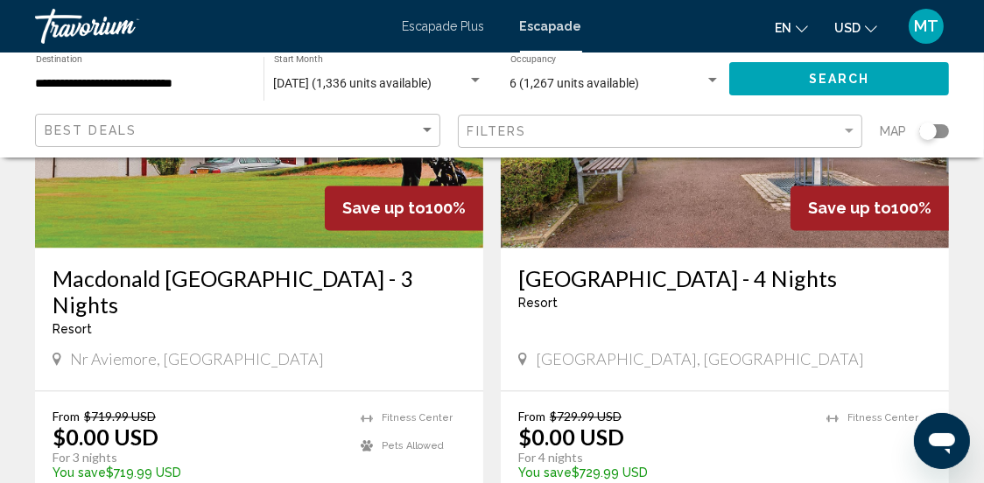
scroll to position [3412, 0]
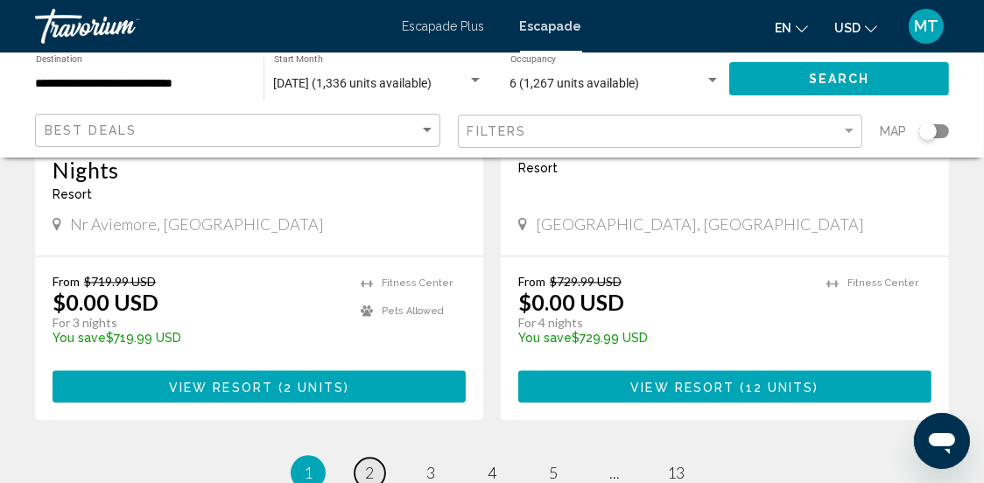
click at [371, 463] on span "2" at bounding box center [369, 472] width 9 height 19
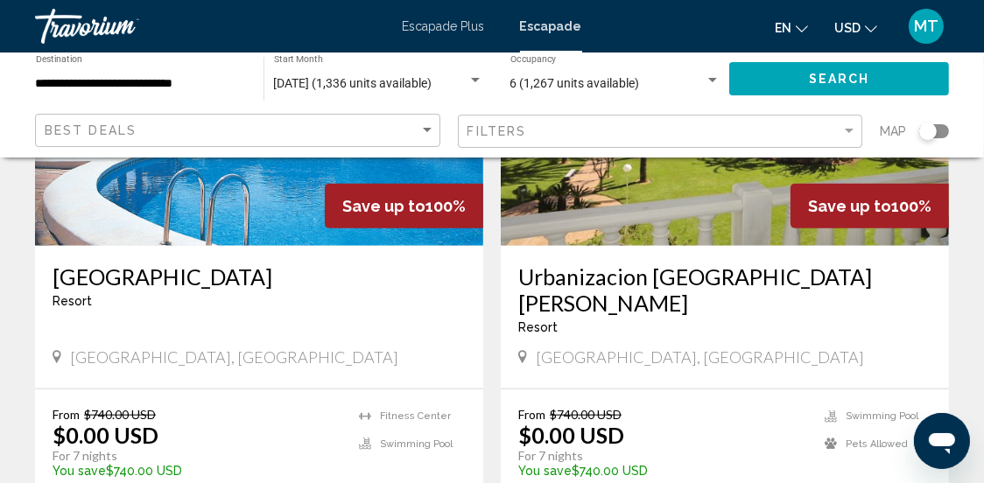
scroll to position [1574, 0]
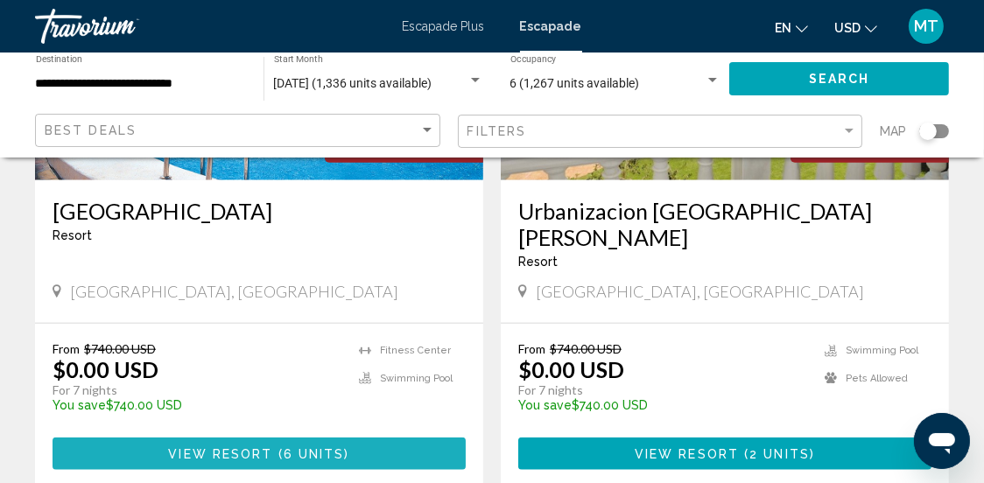
click at [276, 447] on span "Conținut principal" at bounding box center [275, 454] width 5 height 14
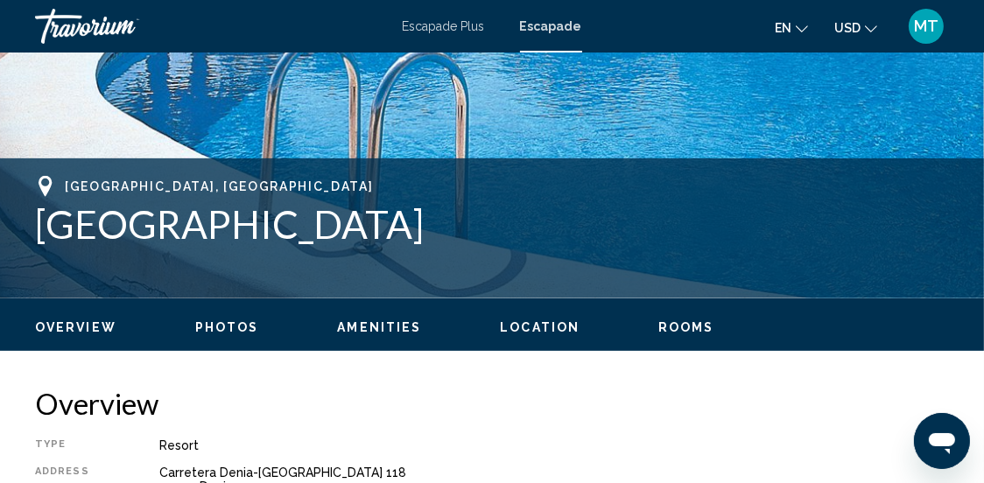
scroll to position [752, 0]
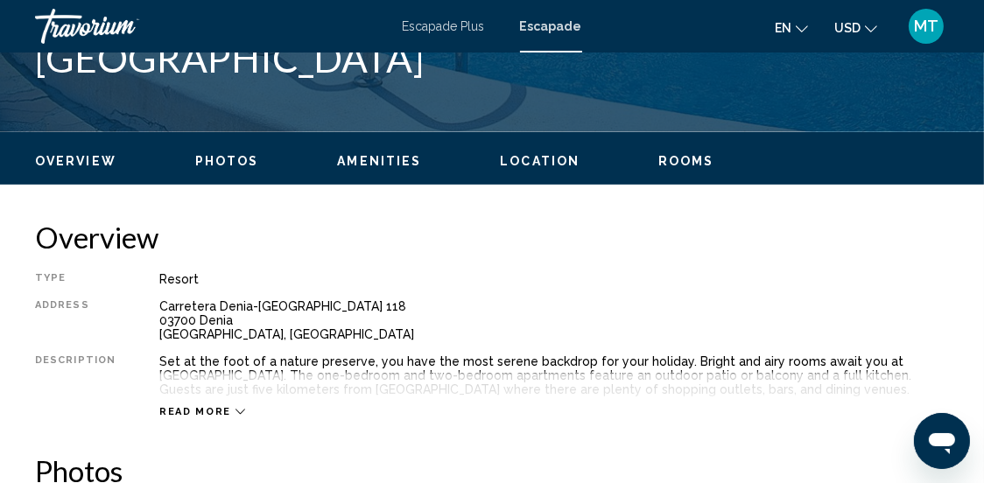
click at [235, 410] on icon "Conținut principal" at bounding box center [240, 412] width 10 height 10
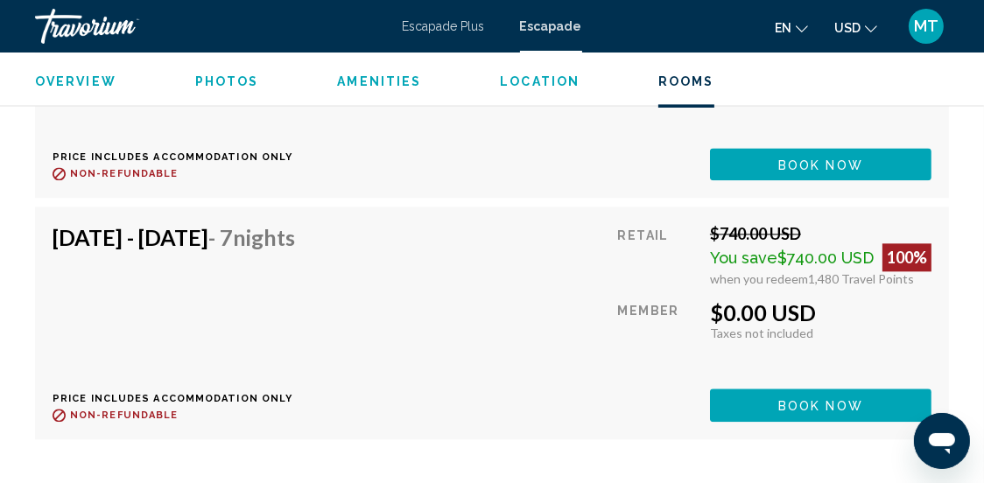
scroll to position [3552, 0]
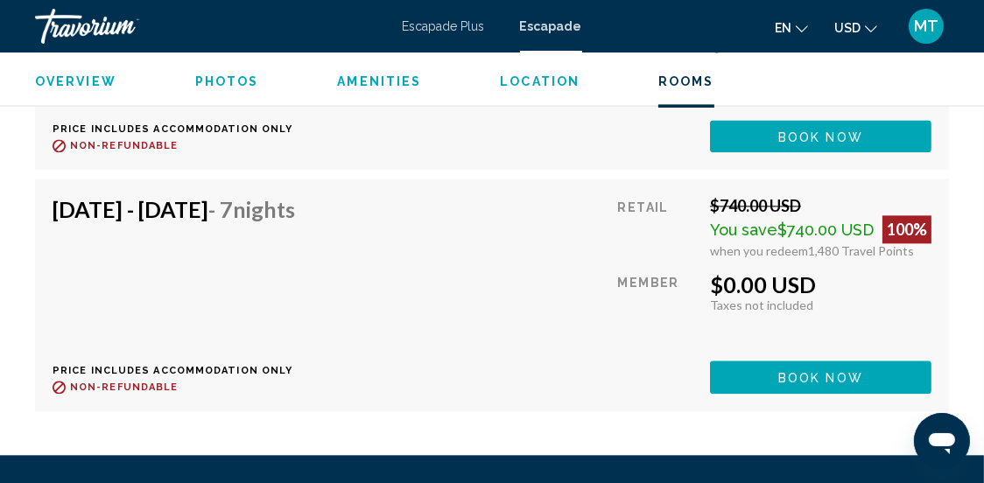
click at [792, 144] on span "Book now" at bounding box center [820, 137] width 85 height 14
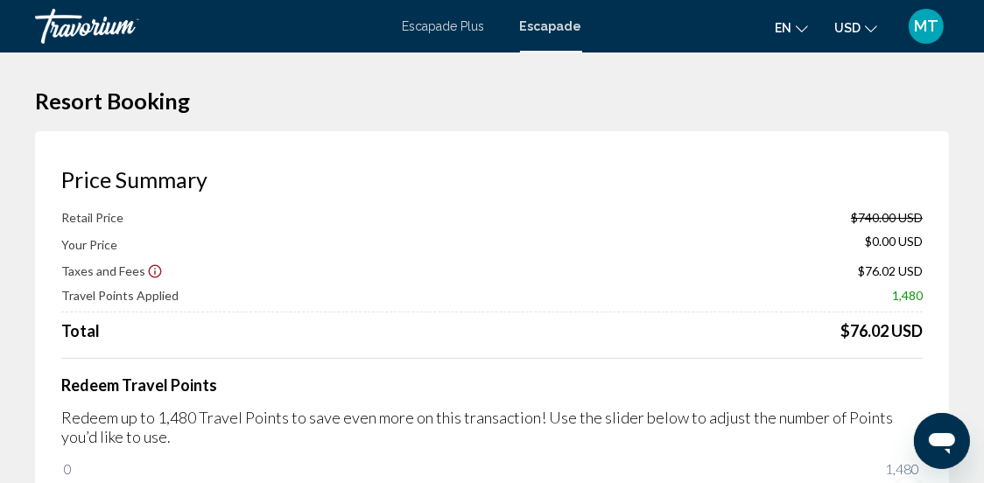
click at [804, 27] on icon "Schimbați limba" at bounding box center [801, 29] width 12 height 12
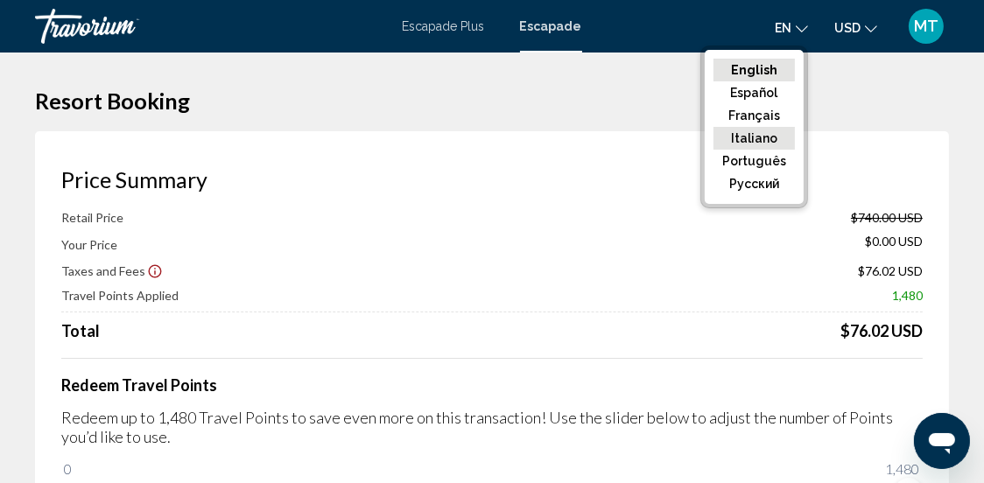
click at [779, 137] on button "Italiano" at bounding box center [753, 138] width 81 height 23
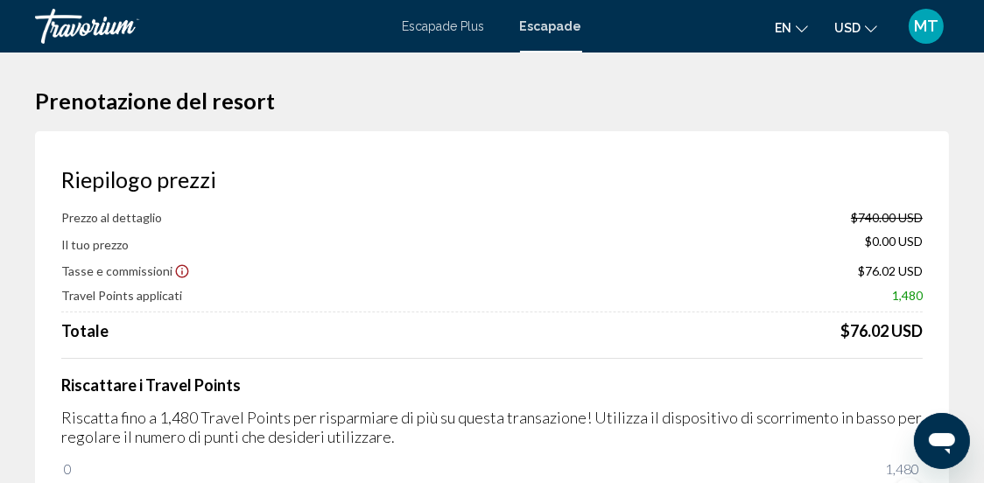
click at [871, 31] on icon "Schimbați moneda" at bounding box center [871, 28] width 12 height 7
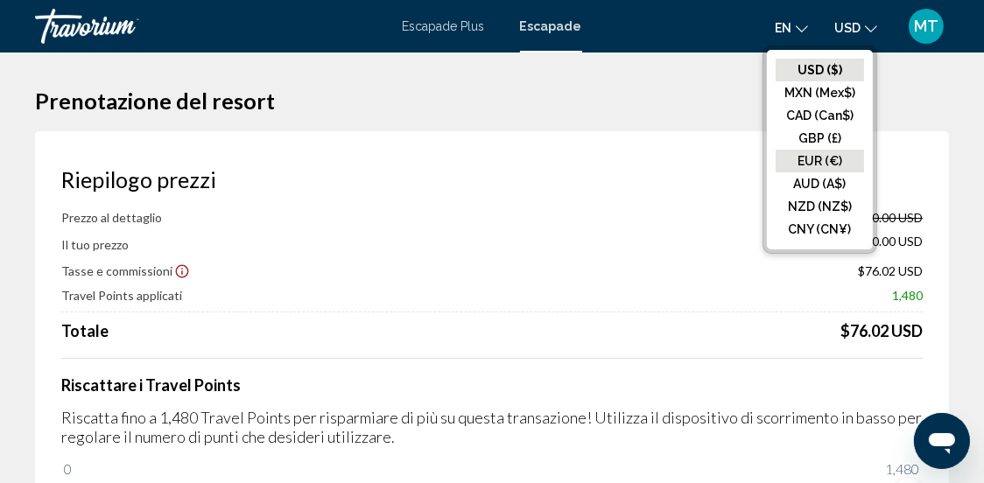
click at [828, 158] on button "EUR (€)" at bounding box center [819, 161] width 88 height 23
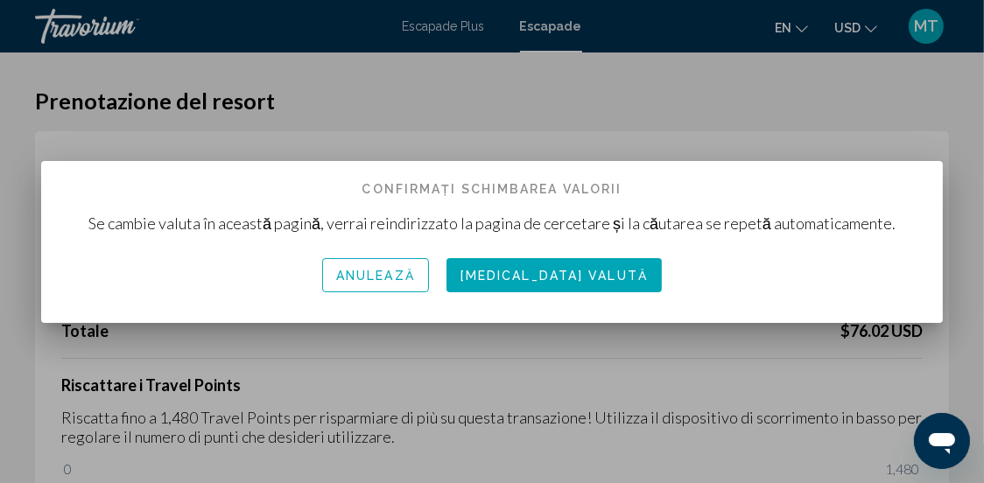
click at [606, 278] on font "Cambia valută" at bounding box center [553, 277] width 187 height 14
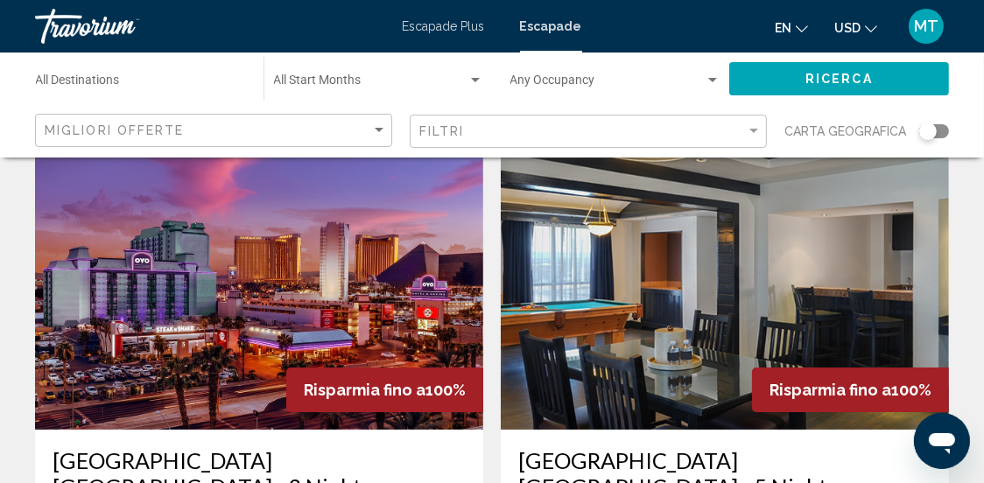
scroll to position [263, 0]
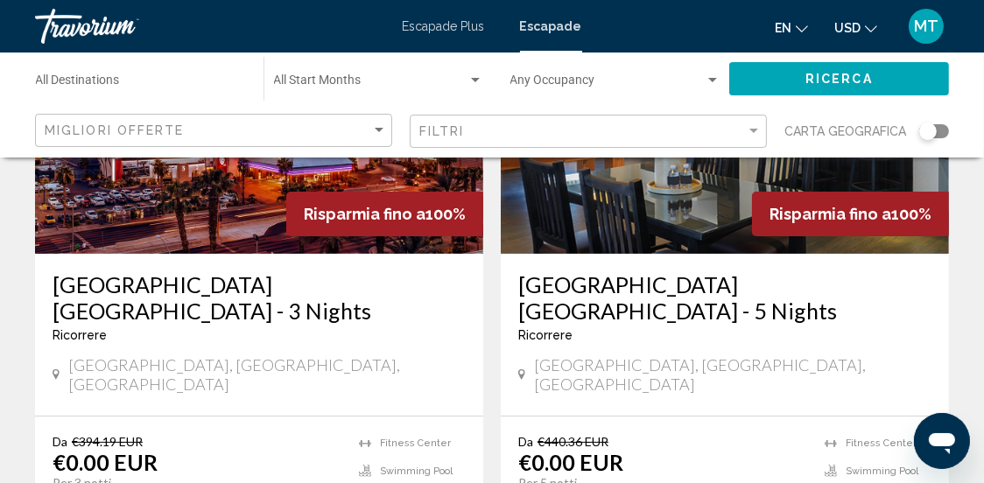
click at [871, 28] on icon "Schimbați moneda" at bounding box center [871, 29] width 12 height 12
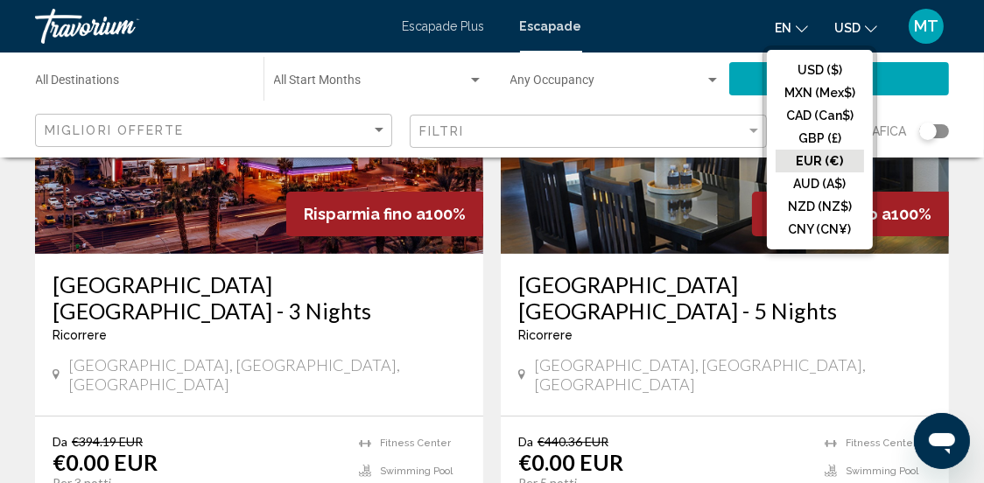
click at [827, 158] on button "EUR (€)" at bounding box center [819, 161] width 88 height 23
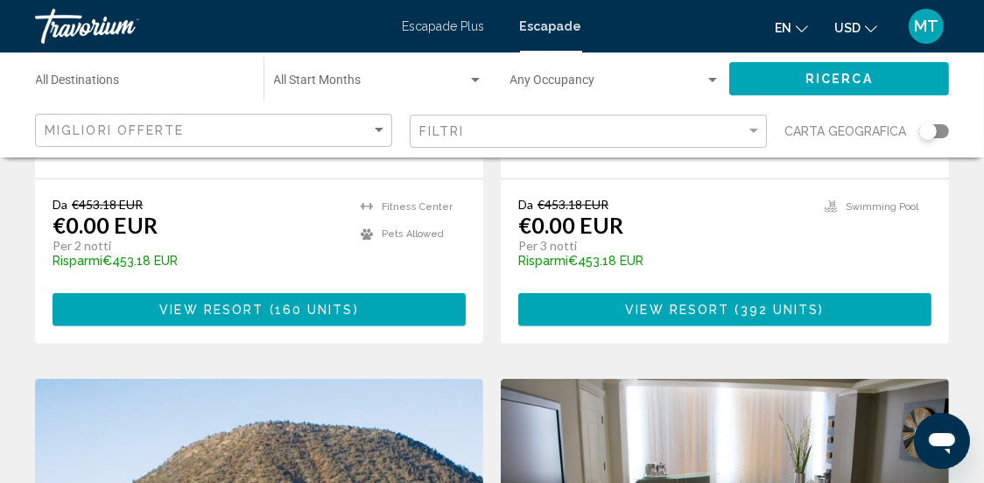
scroll to position [1138, 0]
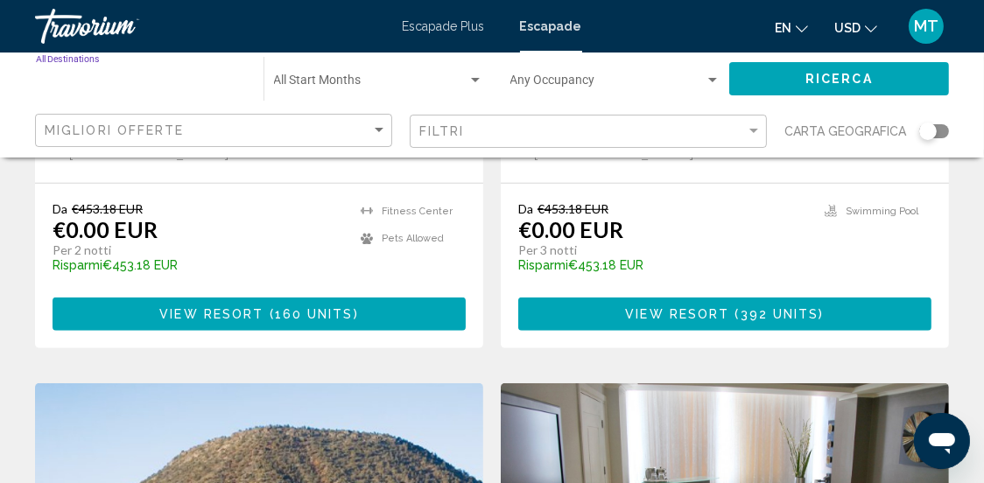
click at [195, 81] on input "Destination All Destinations" at bounding box center [141, 84] width 210 height 14
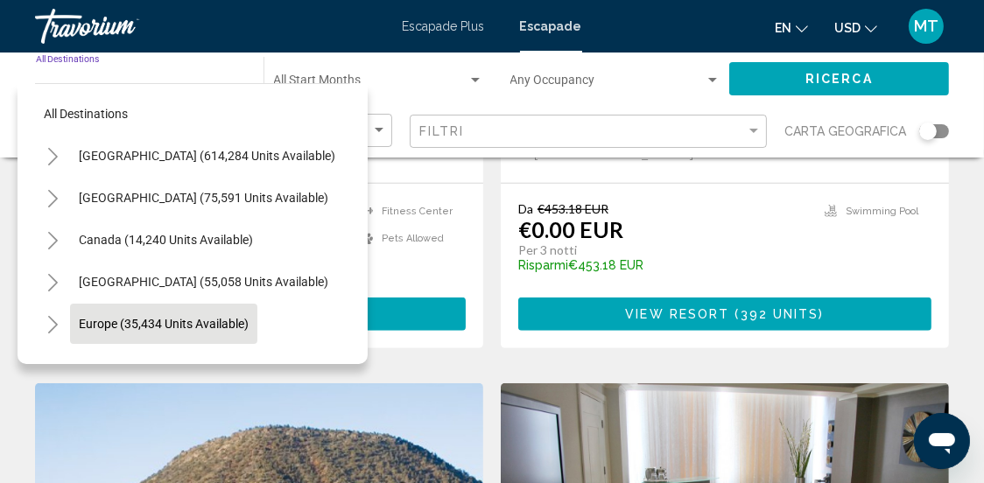
click at [167, 319] on span "Europe (35,434 units available)" at bounding box center [164, 324] width 170 height 14
type input "**********"
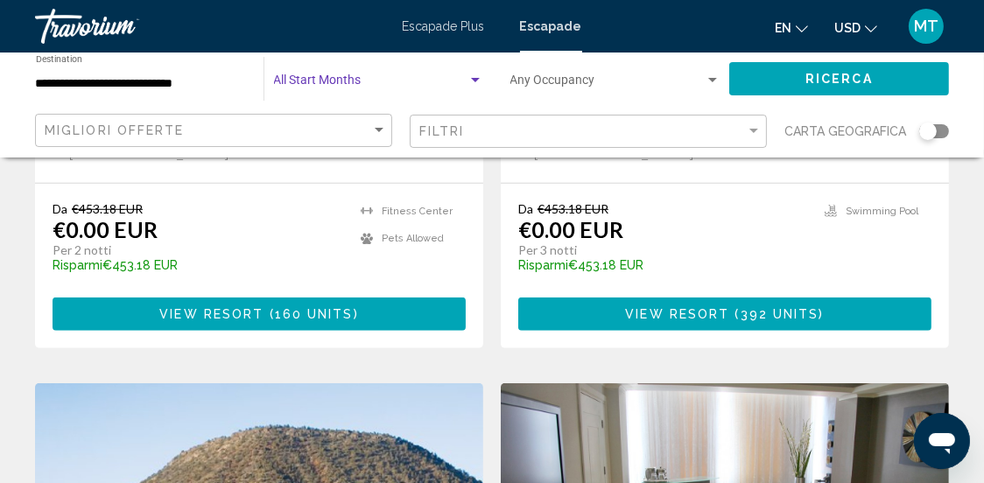
click at [389, 77] on span "Search widget" at bounding box center [370, 84] width 193 height 14
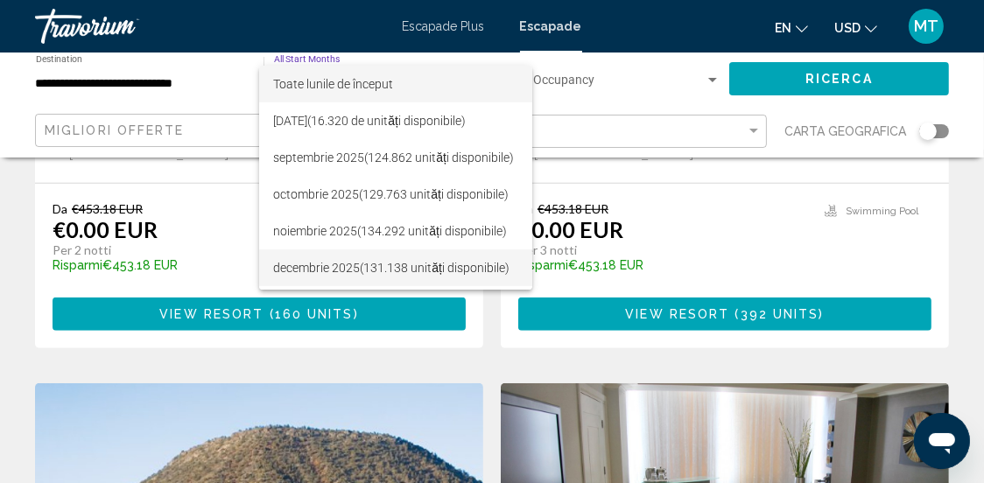
click at [368, 267] on font "(131.138 unități disponibile)" at bounding box center [435, 268] width 150 height 14
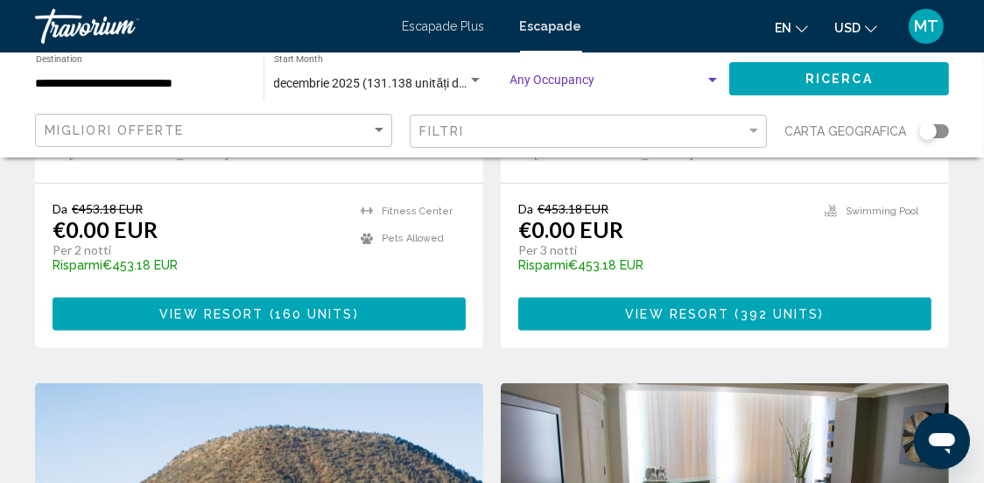
click at [690, 85] on span "Search widget" at bounding box center [607, 84] width 194 height 14
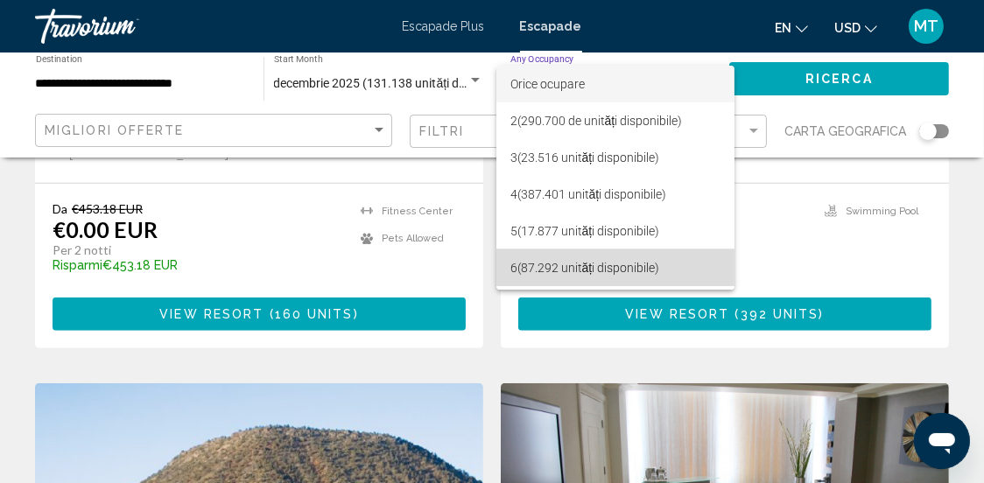
click at [627, 264] on font "(87.292 unități disponibile)" at bounding box center [588, 268] width 143 height 14
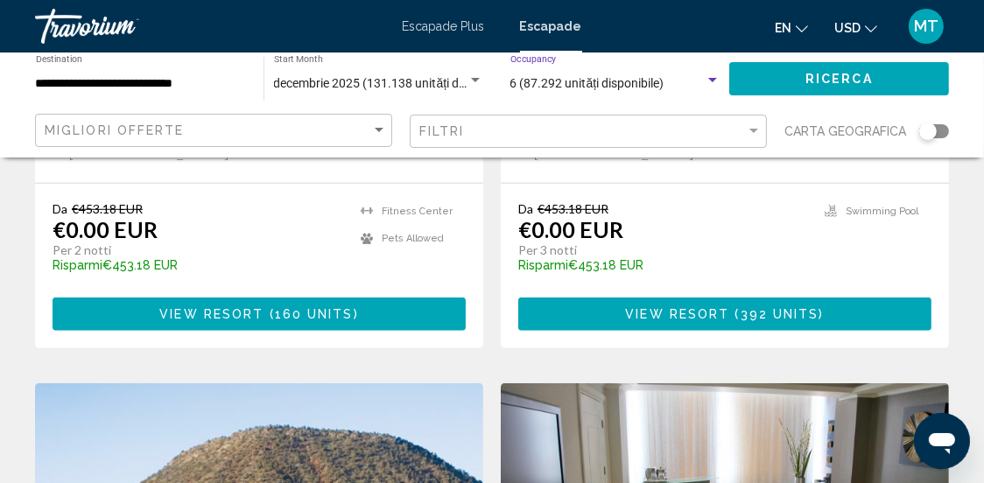
click at [823, 76] on span "Ricerca" at bounding box center [838, 80] width 67 height 14
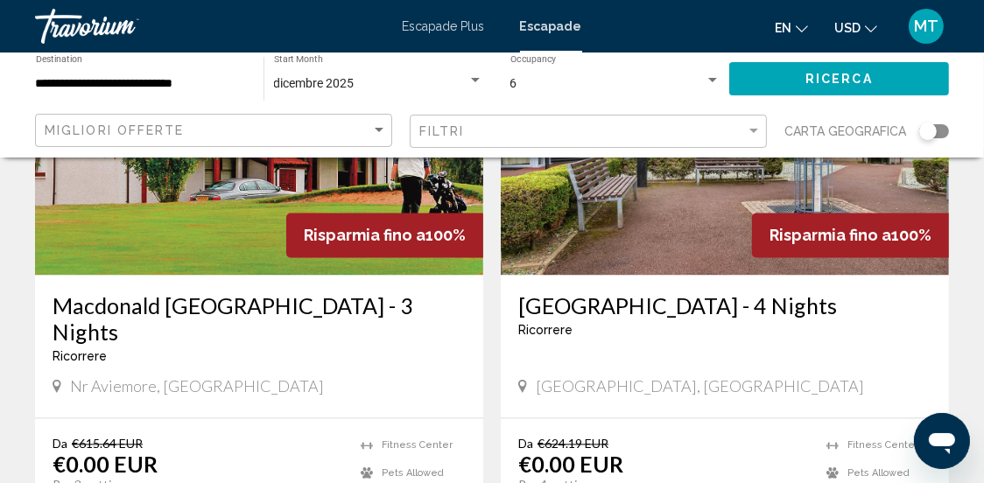
scroll to position [3499, 0]
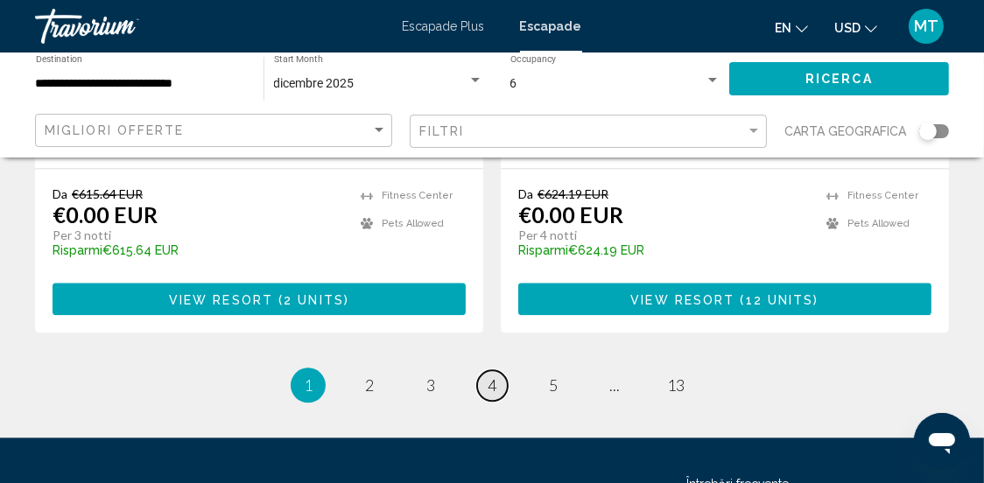
click at [490, 375] on span "4" at bounding box center [491, 384] width 9 height 19
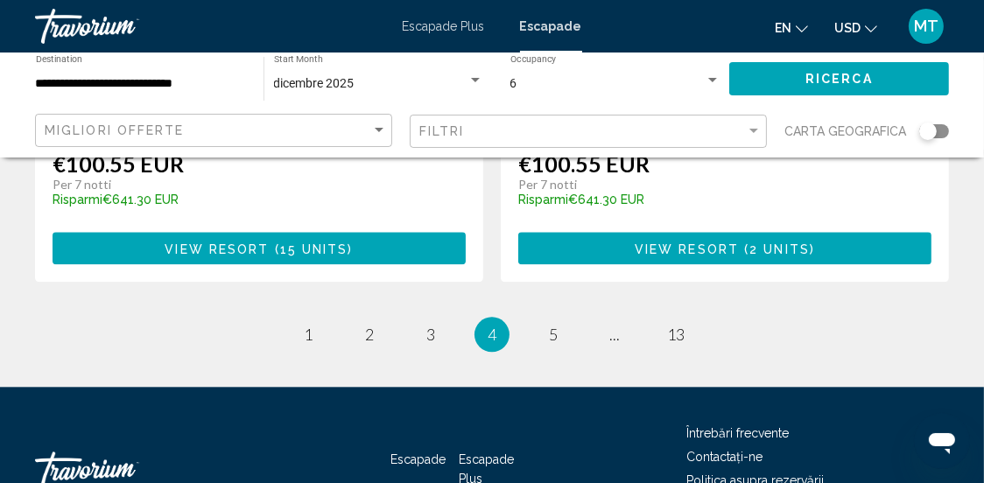
scroll to position [3637, 0]
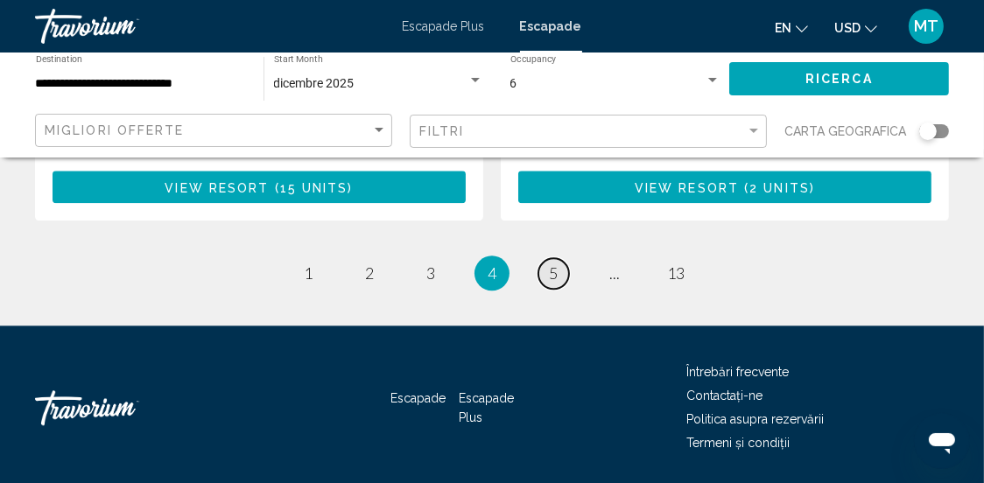
click at [555, 263] on span "5" at bounding box center [553, 272] width 9 height 19
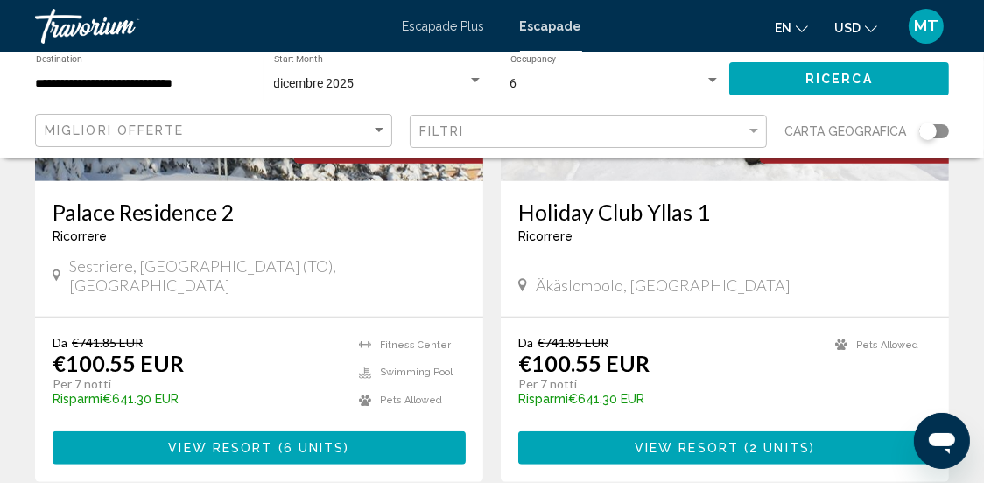
scroll to position [963, 0]
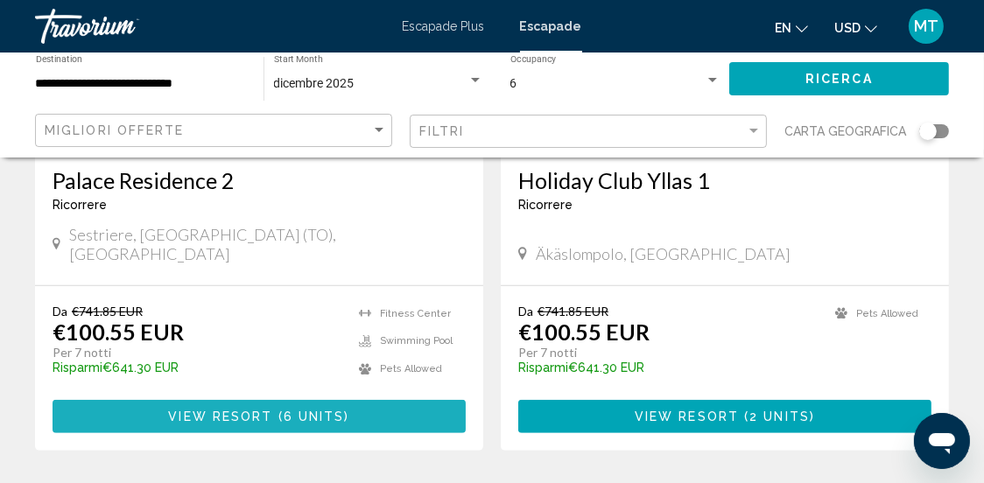
click at [284, 410] on span "6 units" at bounding box center [314, 417] width 61 height 14
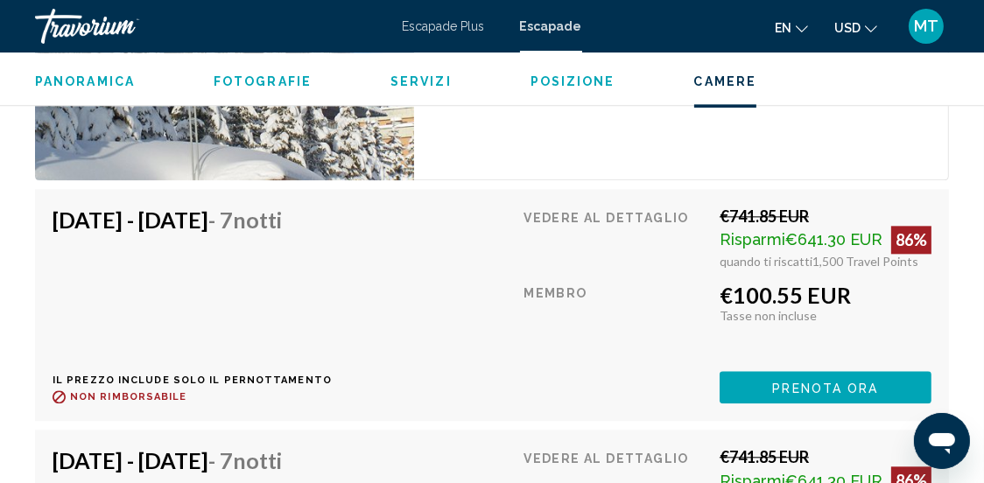
scroll to position [3521, 0]
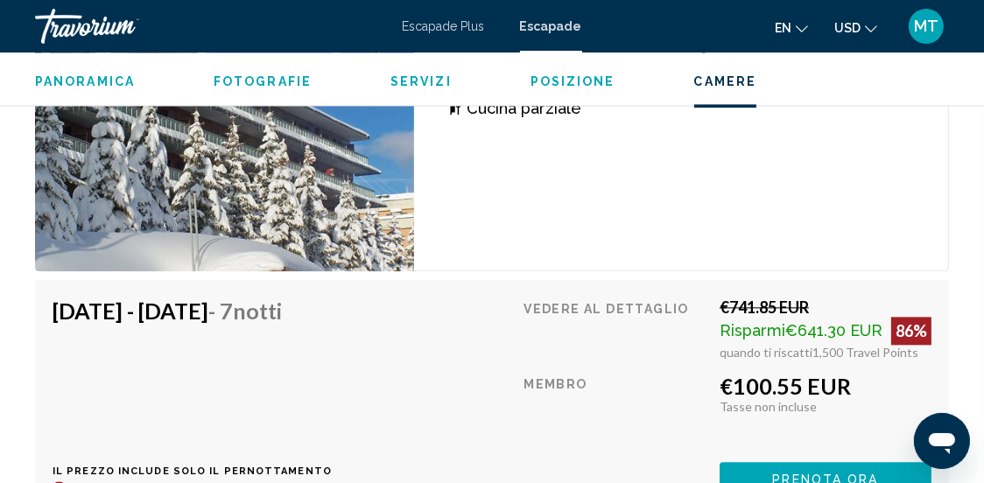
click at [550, 81] on span "Posizione" at bounding box center [572, 81] width 85 height 14
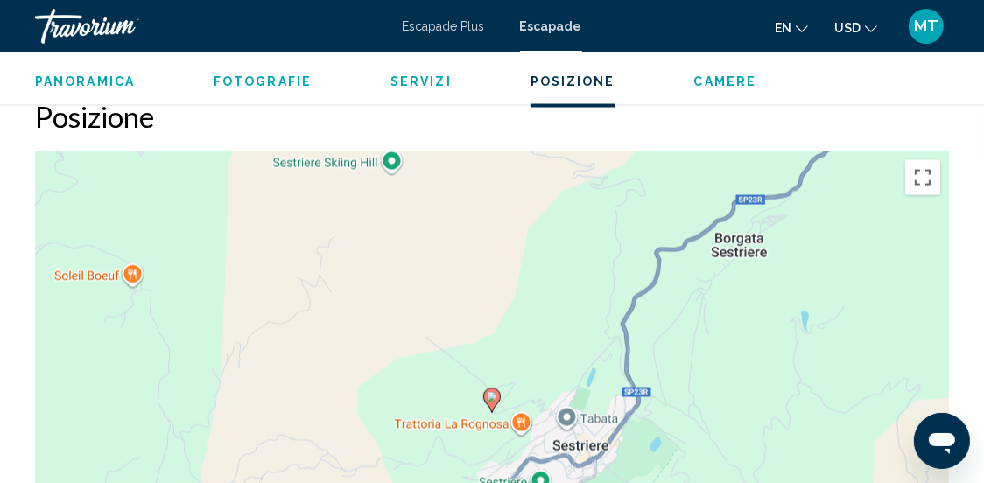
scroll to position [2718, 0]
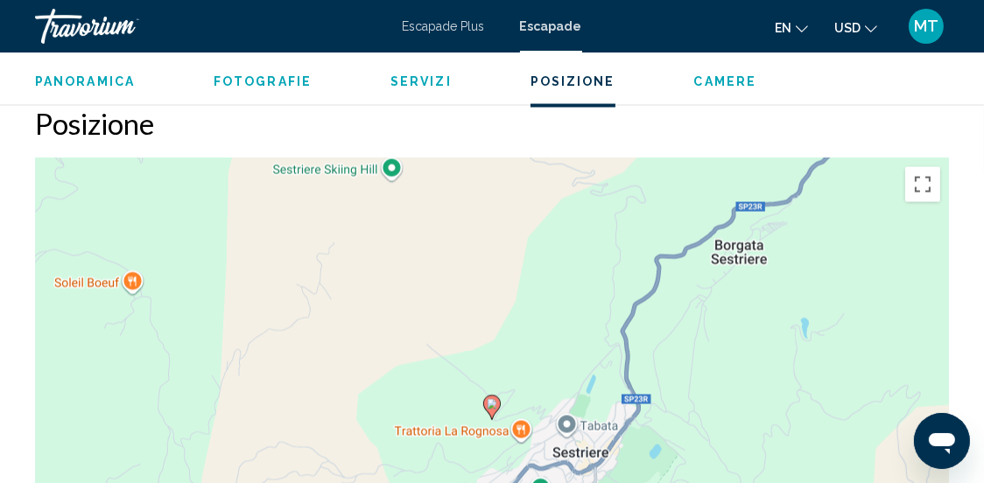
click at [493, 333] on div "Per attivare il trascinamento con la tastiera, premi Alt + Invio. Nello stato d…" at bounding box center [492, 420] width 914 height 525
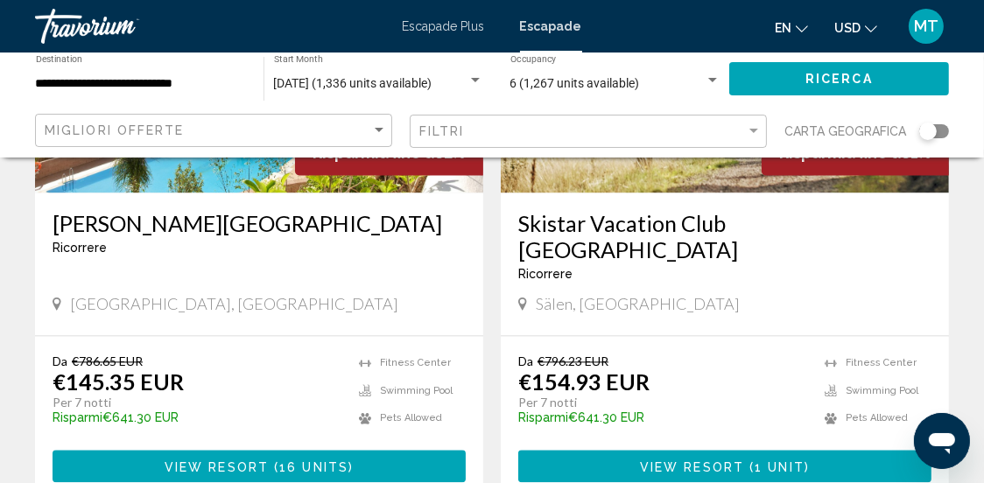
scroll to position [3588, 0]
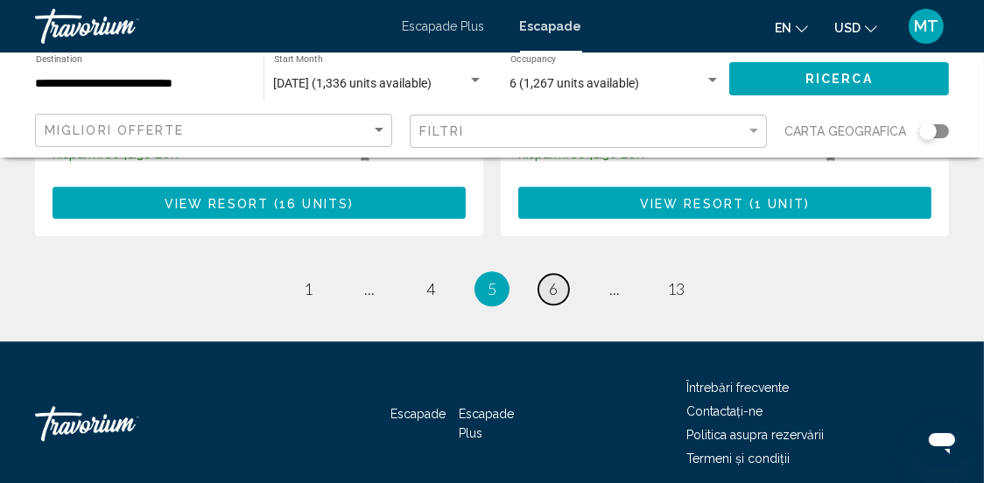
click at [551, 279] on span "6" at bounding box center [553, 288] width 9 height 19
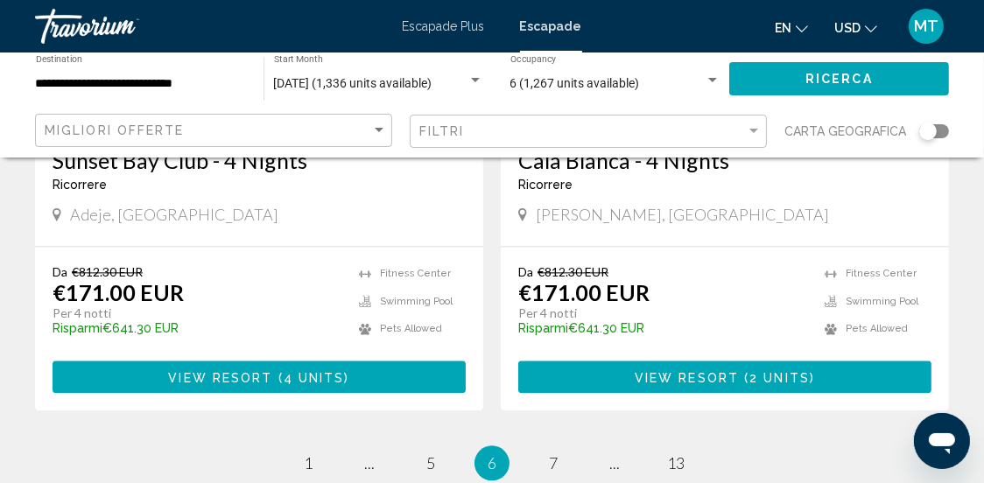
scroll to position [3588, 0]
